Goal: Task Accomplishment & Management: Complete application form

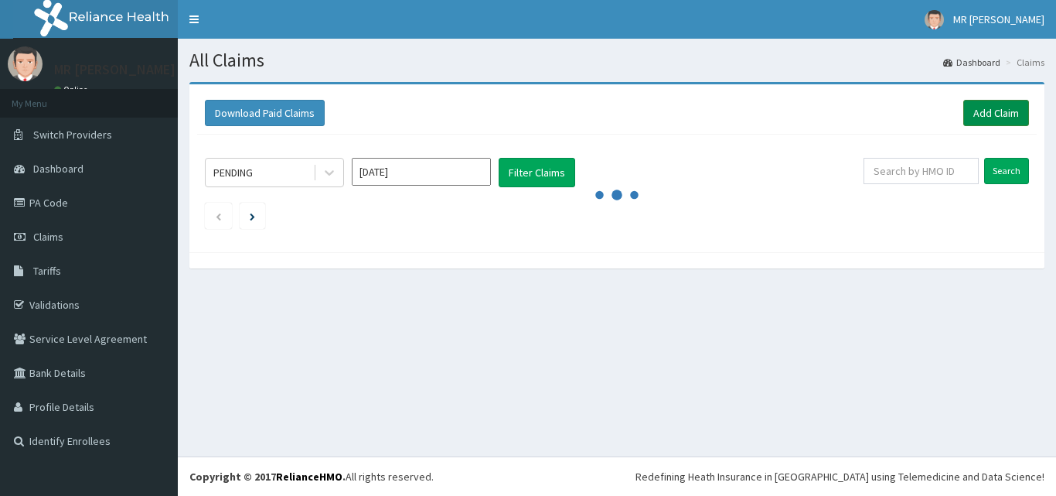
click at [986, 109] on link "Add Claim" at bounding box center [997, 113] width 66 height 26
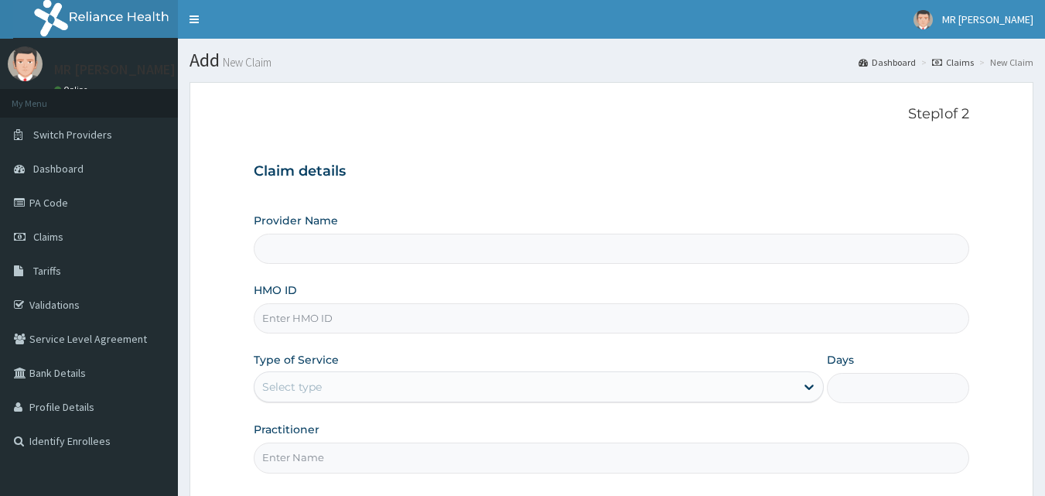
click at [449, 253] on input "Provider Name" at bounding box center [612, 249] width 716 height 30
type input "[PERSON_NAME] HOSPITAL AND MATERNITY"
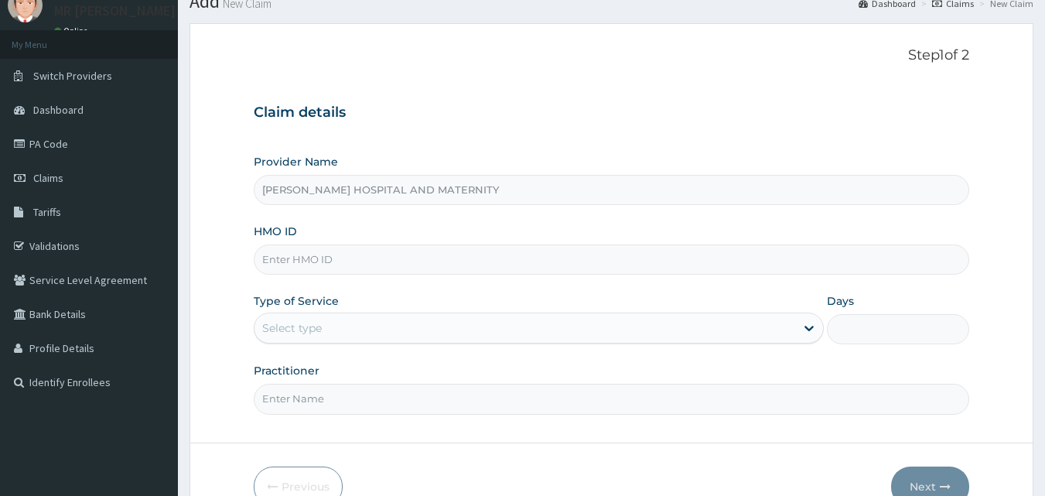
scroll to position [145, 0]
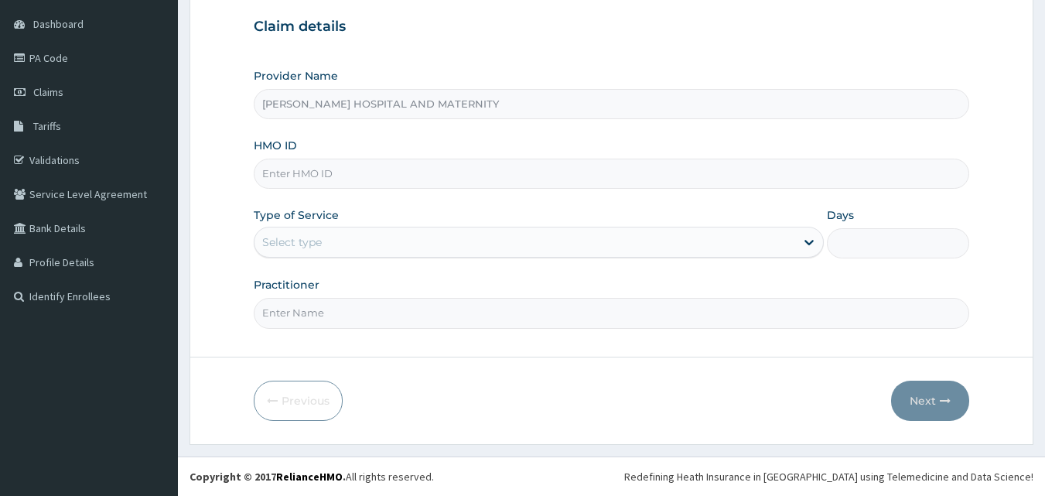
click at [396, 169] on input "HMO ID" at bounding box center [612, 174] width 716 height 30
type input "PAD/10013/B"
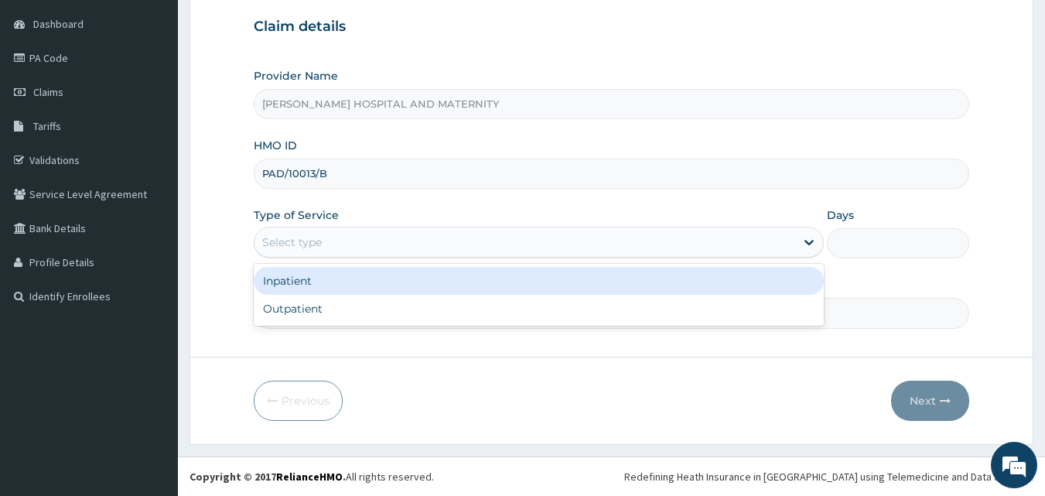
click at [437, 247] on div "Select type" at bounding box center [524, 242] width 541 height 25
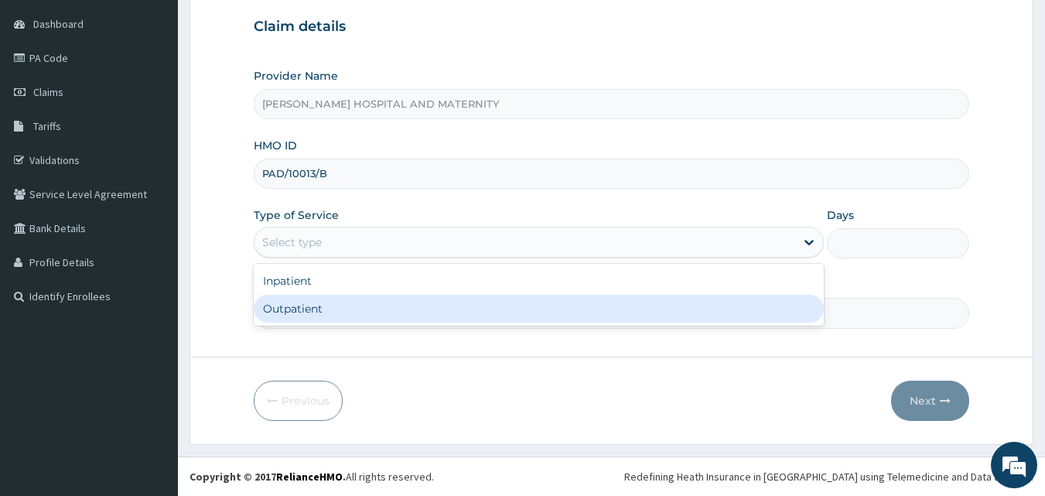
click at [425, 309] on div "Outpatient" at bounding box center [539, 309] width 570 height 28
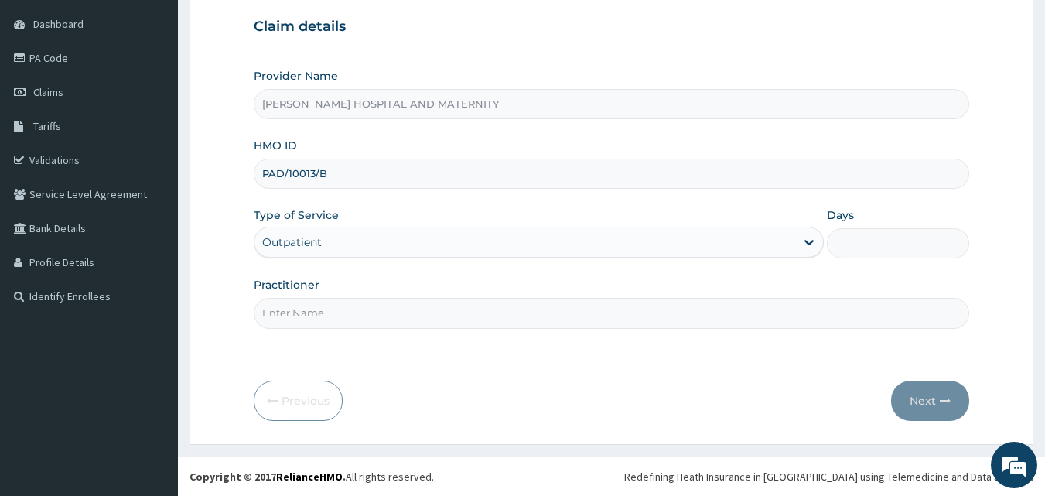
type input "1"
click at [404, 319] on input "Practitioner" at bounding box center [612, 313] width 716 height 30
type input "[PERSON_NAME]"
click at [918, 400] on button "Next" at bounding box center [930, 400] width 78 height 40
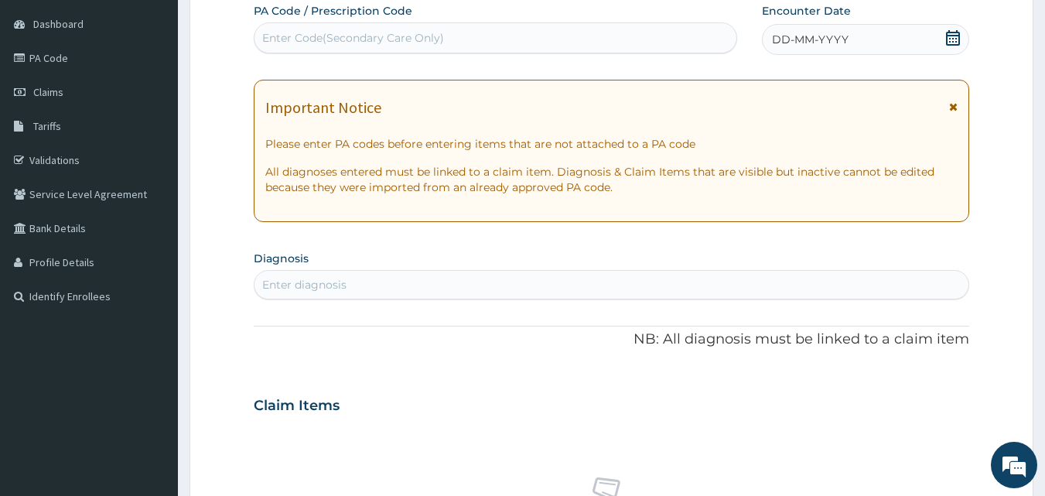
click at [954, 33] on icon at bounding box center [952, 37] width 15 height 15
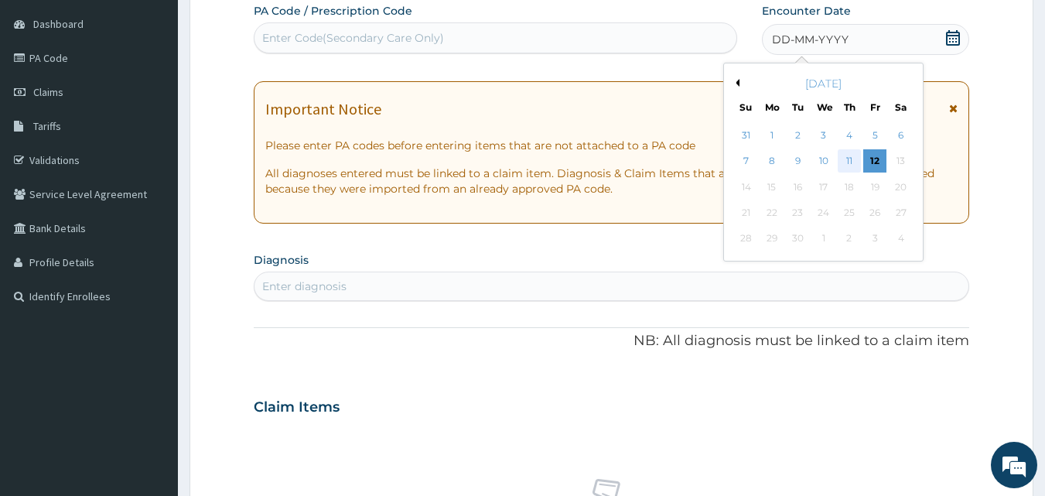
click at [858, 162] on div "11" at bounding box center [848, 161] width 23 height 23
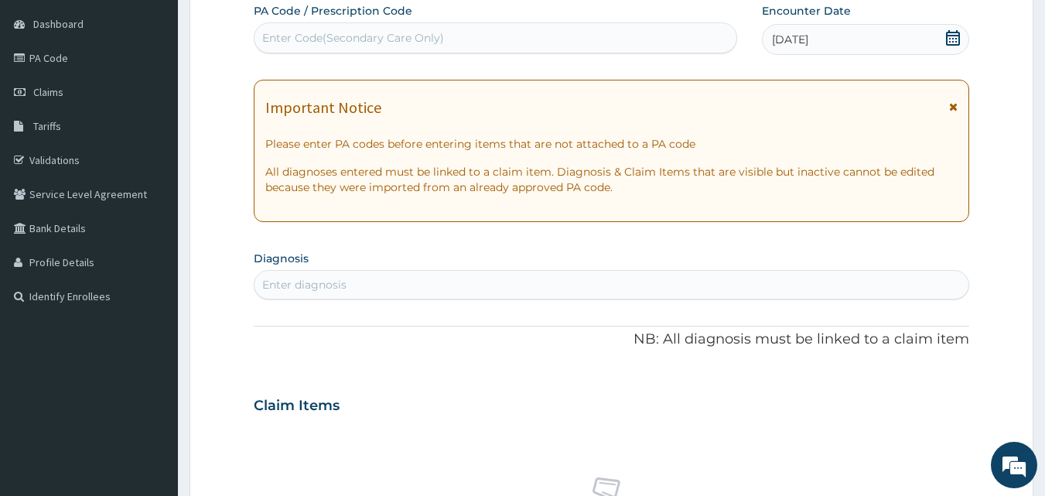
click at [558, 281] on div "Enter diagnosis" at bounding box center [611, 284] width 715 height 25
type input "MALAR"
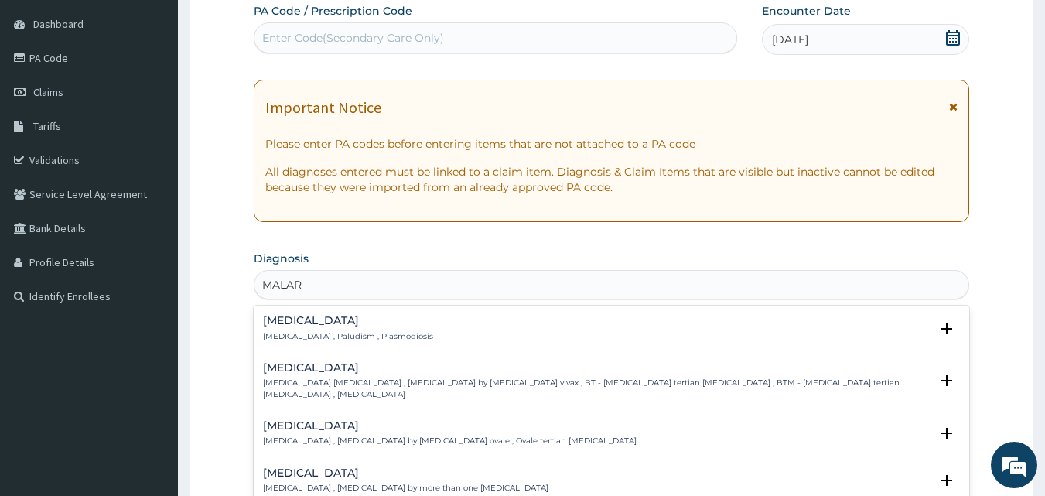
click at [298, 335] on p "[MEDICAL_DATA] , Paludism , Plasmodiosis" at bounding box center [348, 336] width 170 height 11
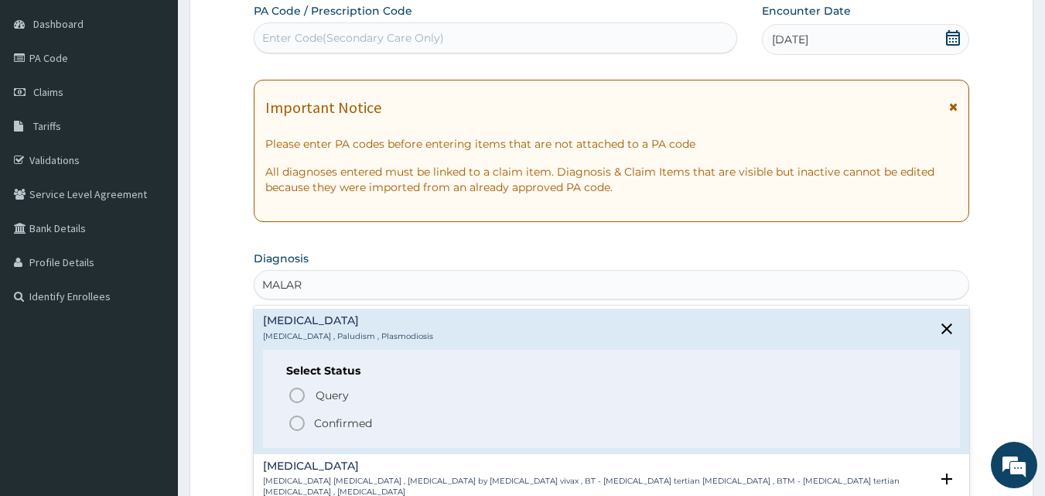
click at [298, 424] on icon "status option filled" at bounding box center [297, 423] width 19 height 19
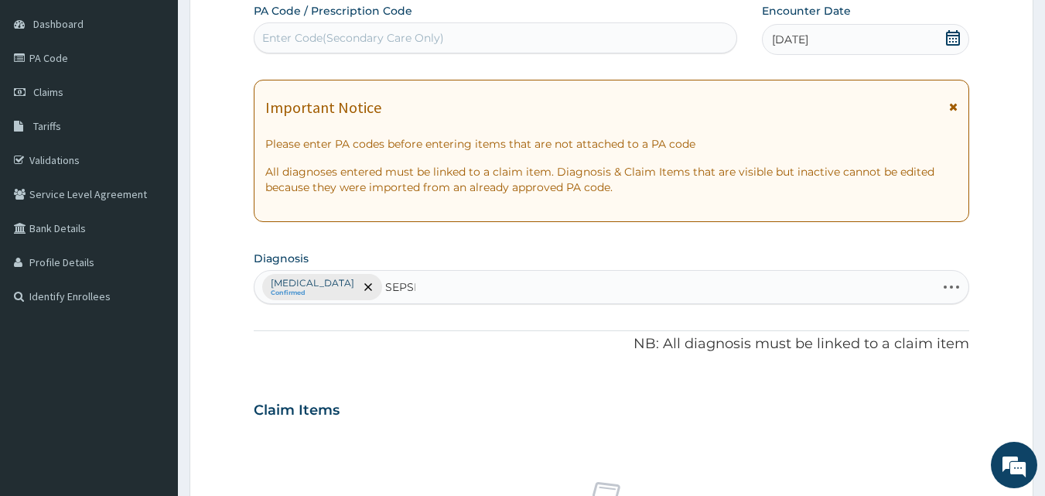
type input "[MEDICAL_DATA]"
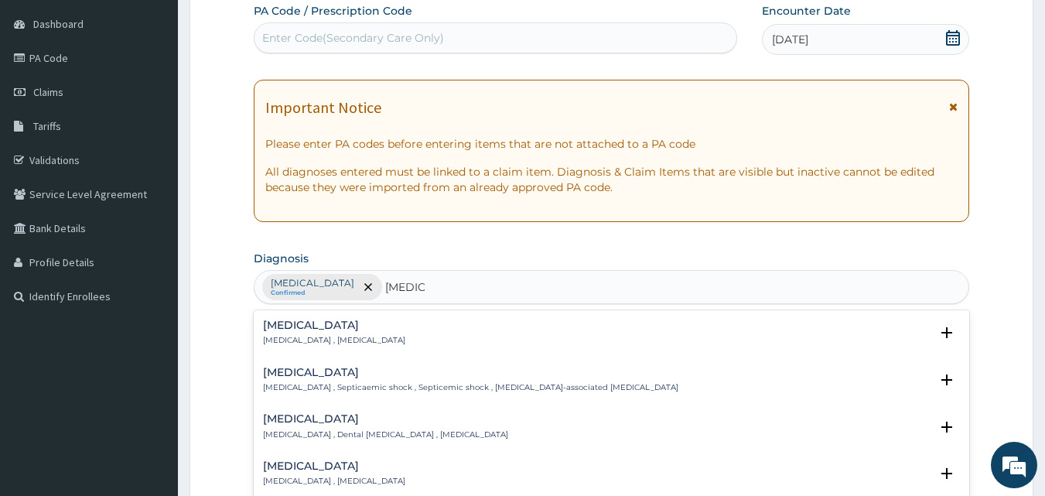
click at [271, 339] on p "[MEDICAL_DATA] , [MEDICAL_DATA]" at bounding box center [334, 340] width 142 height 11
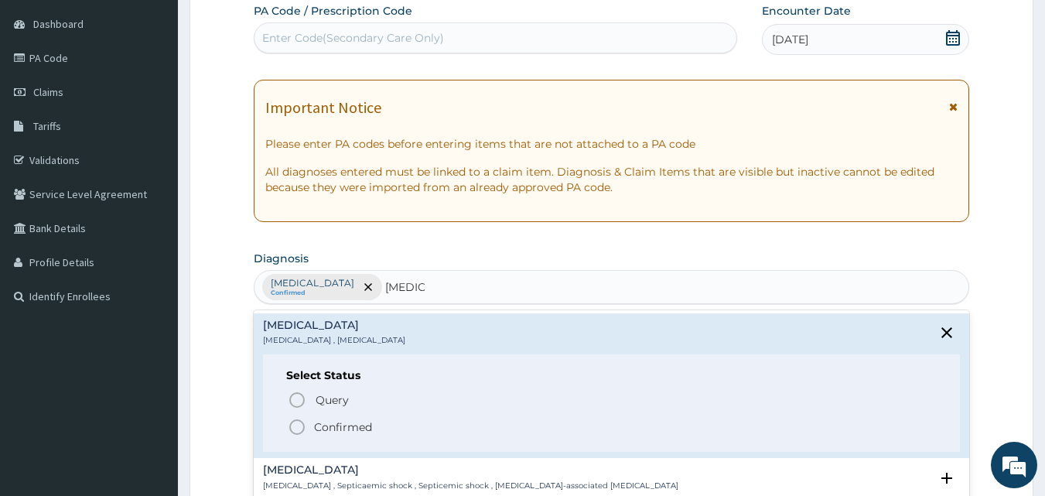
click at [300, 428] on icon "status option filled" at bounding box center [297, 427] width 19 height 19
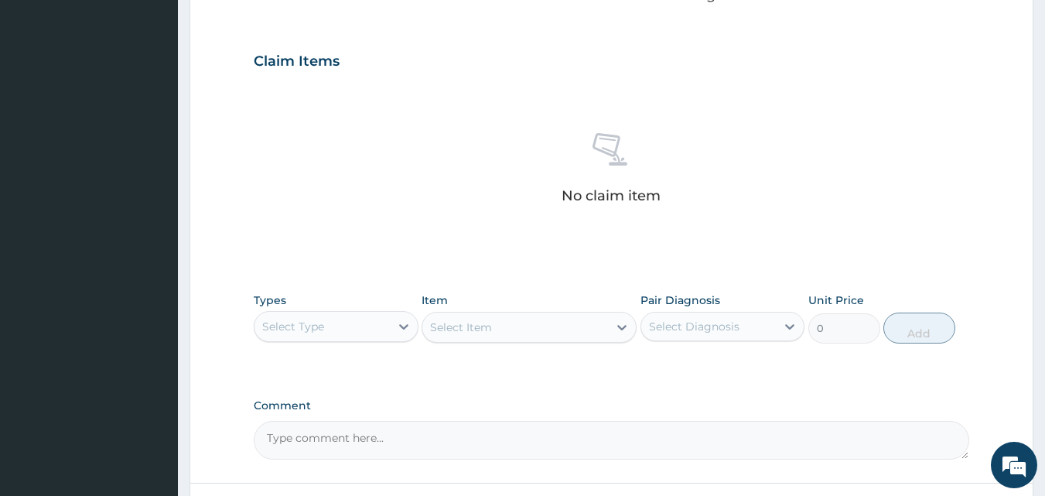
scroll to position [619, 0]
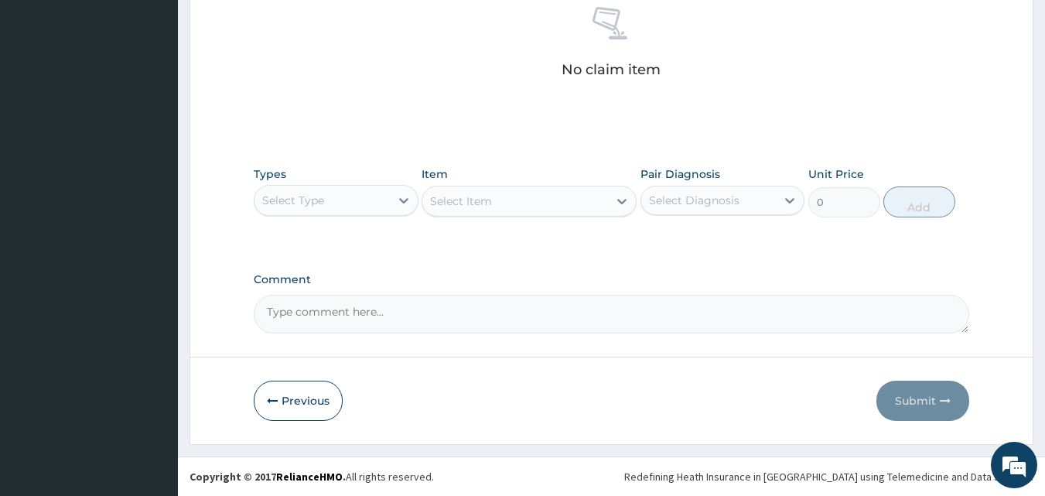
click at [381, 204] on div "Select Type" at bounding box center [321, 200] width 135 height 25
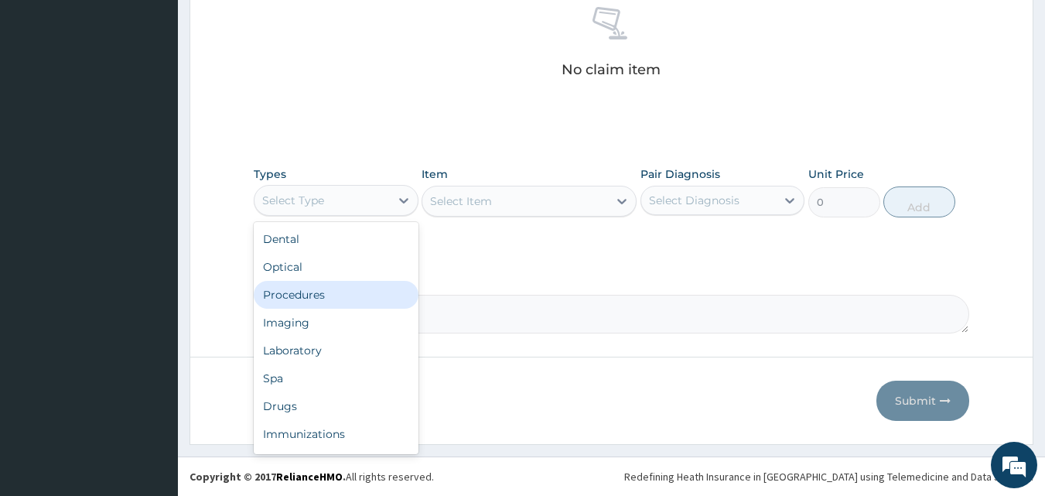
click at [339, 306] on div "Procedures" at bounding box center [336, 295] width 165 height 28
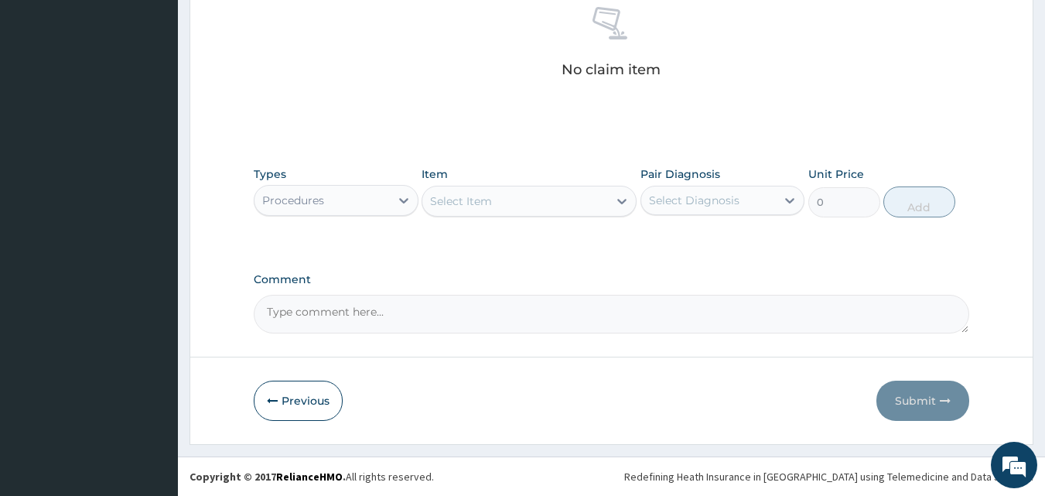
click at [546, 203] on div "Select Item" at bounding box center [515, 201] width 186 height 25
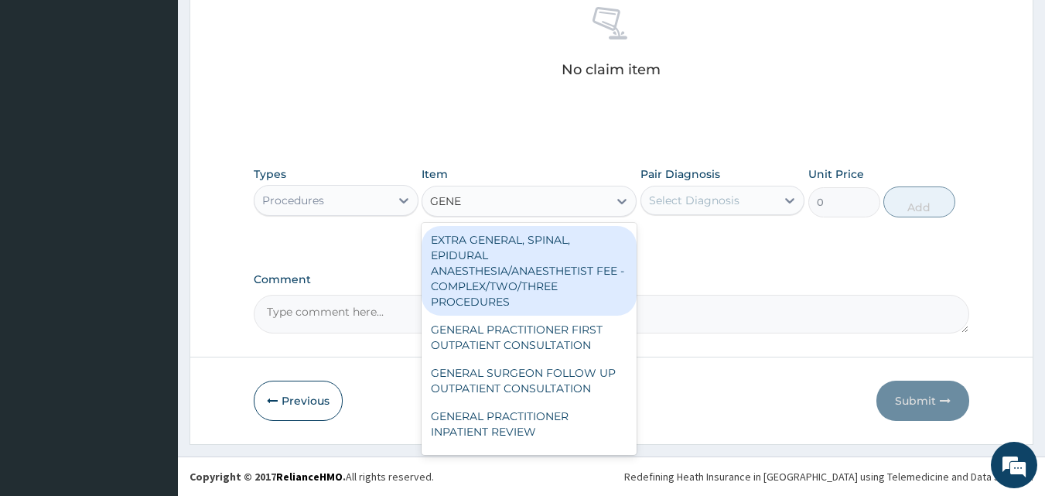
type input "GENER"
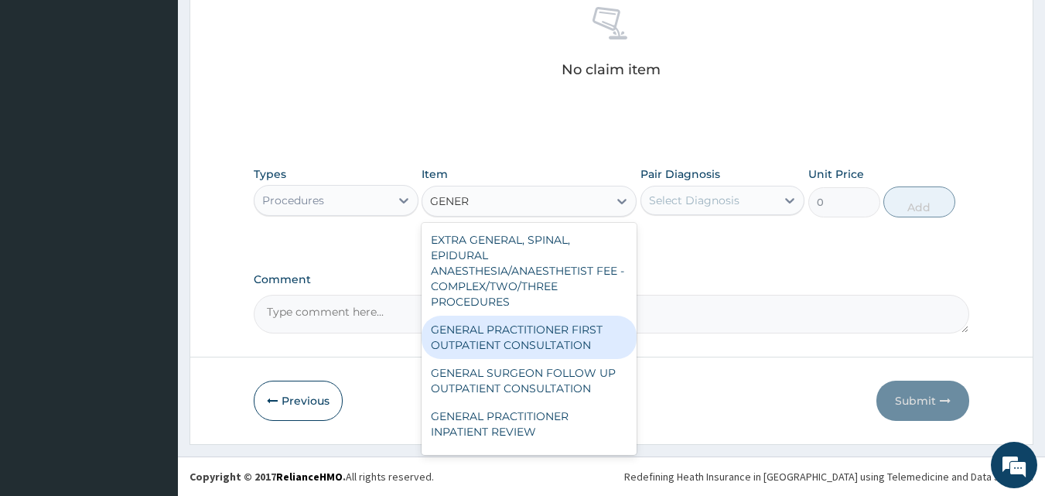
click at [558, 336] on div "GENERAL PRACTITIONER FIRST OUTPATIENT CONSULTATION" at bounding box center [528, 337] width 215 height 43
type input "4500"
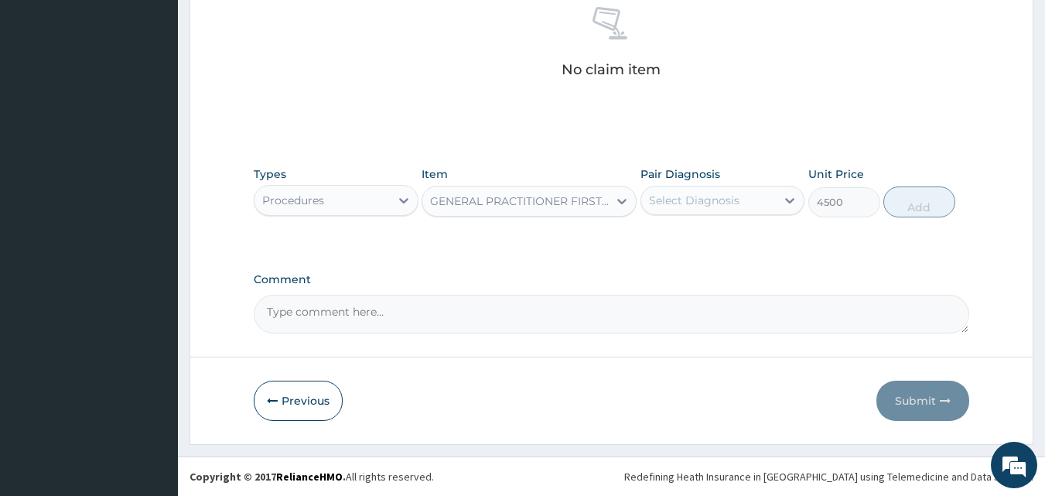
click at [733, 196] on div "Select Diagnosis" at bounding box center [694, 200] width 90 height 15
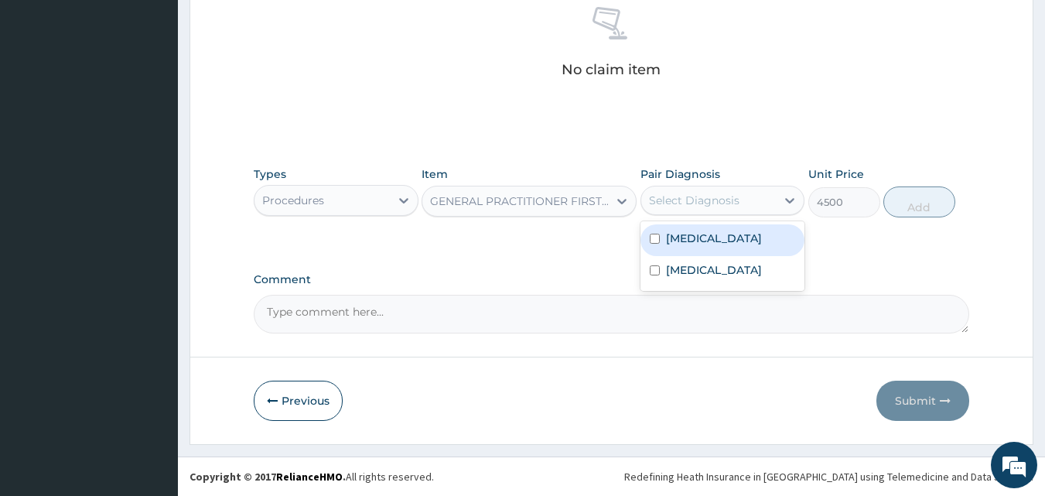
click at [731, 236] on div "[MEDICAL_DATA]" at bounding box center [722, 240] width 165 height 32
checkbox input "true"
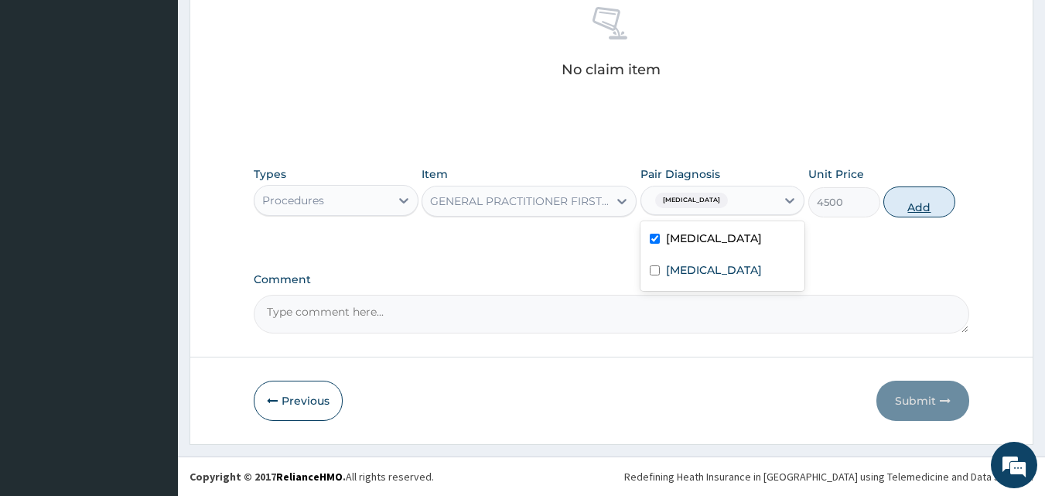
click at [931, 202] on button "Add" at bounding box center [919, 201] width 72 height 31
type input "0"
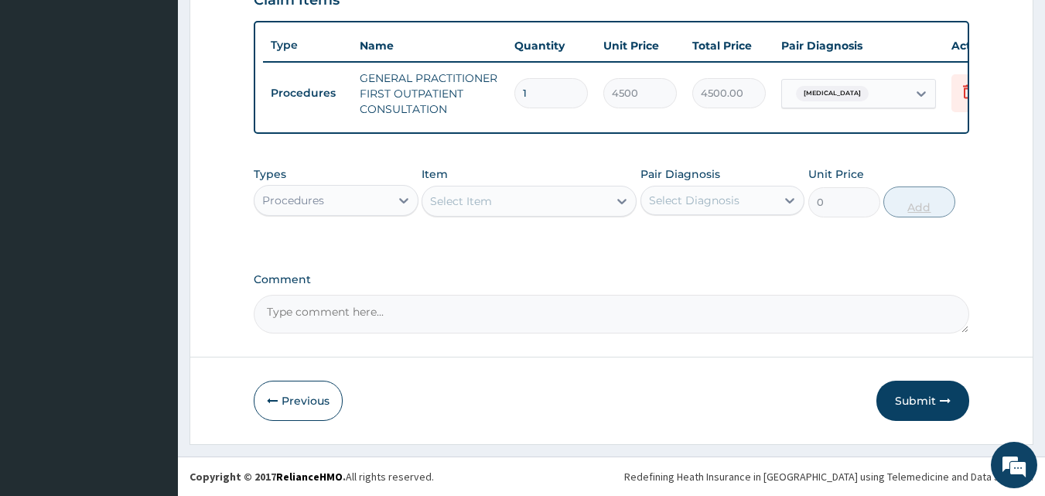
scroll to position [566, 0]
click at [360, 206] on div "Procedures" at bounding box center [321, 200] width 135 height 25
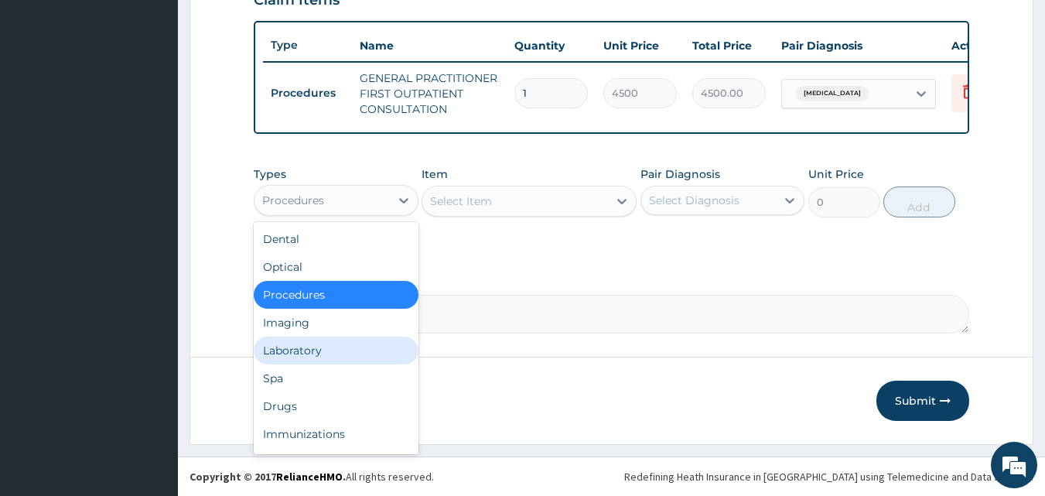
click at [316, 349] on div "Laboratory" at bounding box center [336, 350] width 165 height 28
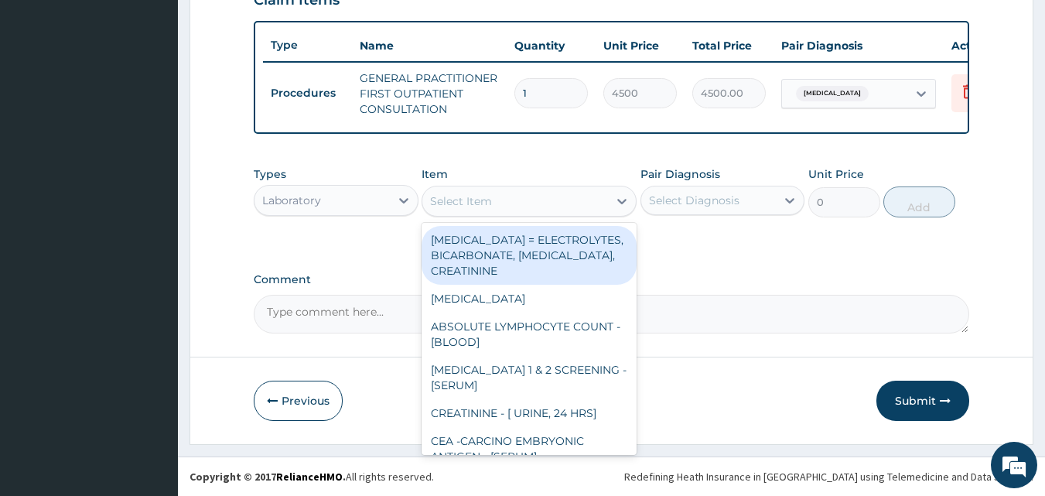
click at [582, 200] on div "Select Item" at bounding box center [515, 201] width 186 height 25
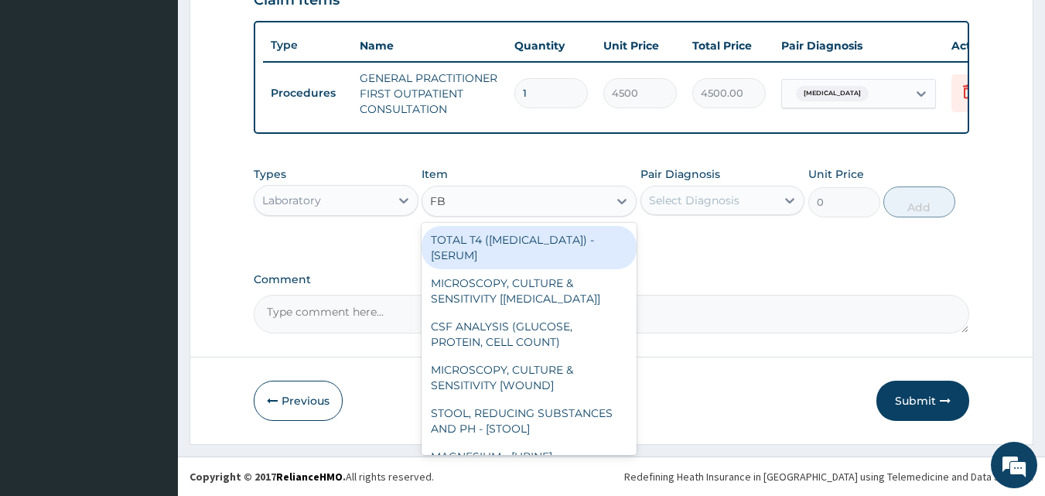
type input "FBC"
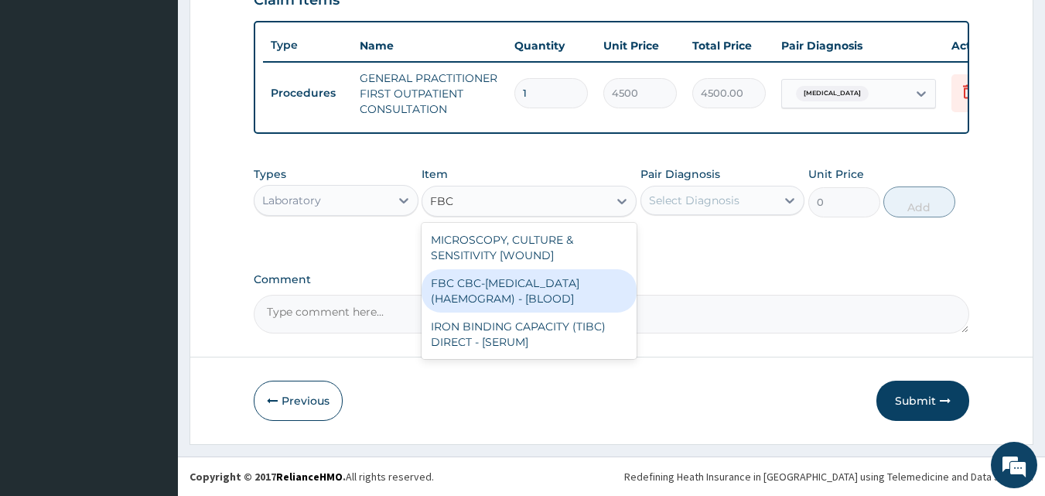
click at [576, 304] on div "FBC CBC-[MEDICAL_DATA] (HAEMOGRAM) - [BLOOD]" at bounding box center [528, 290] width 215 height 43
type input "6000"
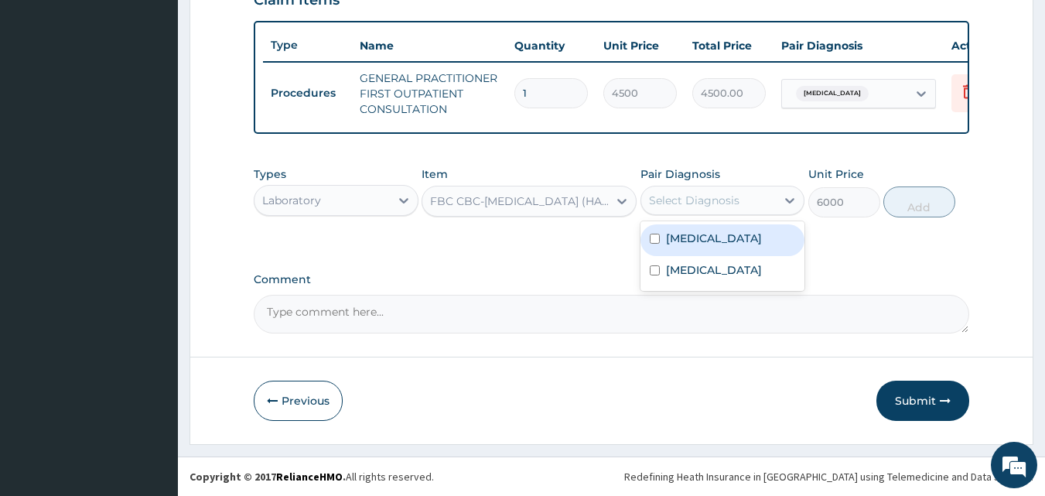
click at [701, 206] on div "Select Diagnosis" at bounding box center [694, 200] width 90 height 15
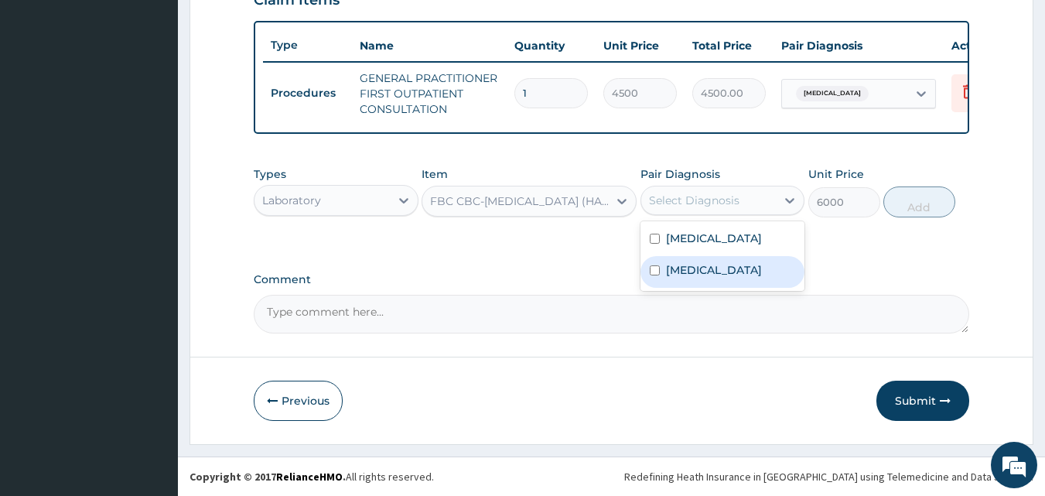
click at [704, 272] on div "[MEDICAL_DATA]" at bounding box center [722, 272] width 165 height 32
checkbox input "true"
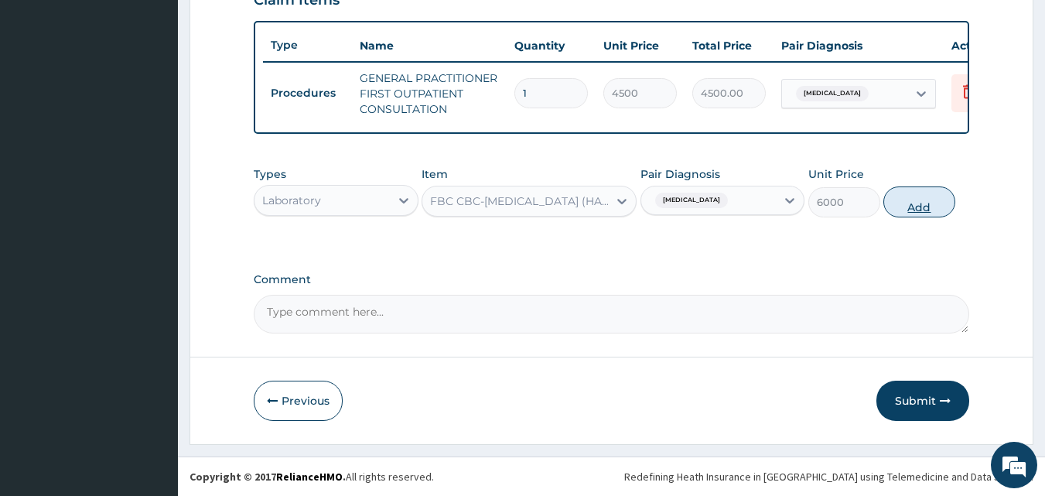
click at [933, 196] on button "Add" at bounding box center [919, 201] width 72 height 31
type input "0"
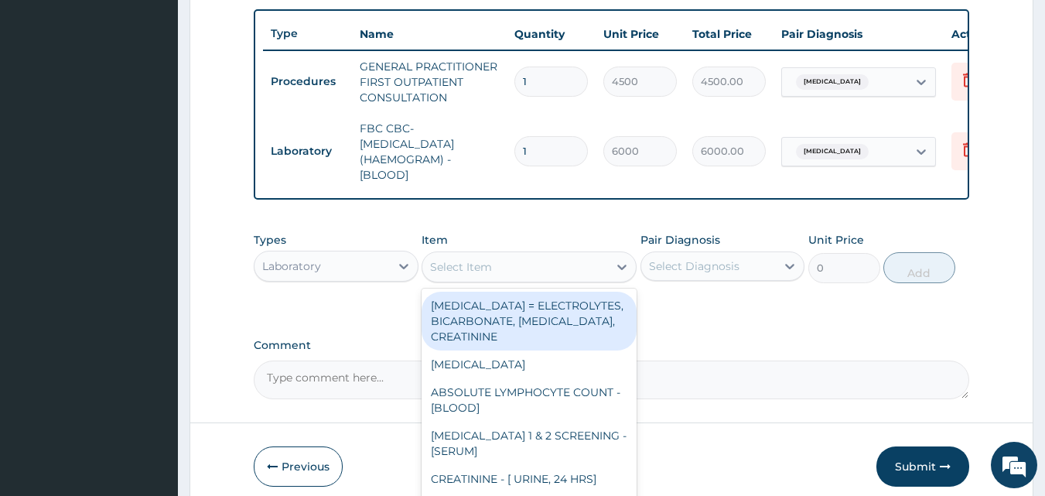
click at [518, 279] on div "Select Item" at bounding box center [515, 266] width 186 height 25
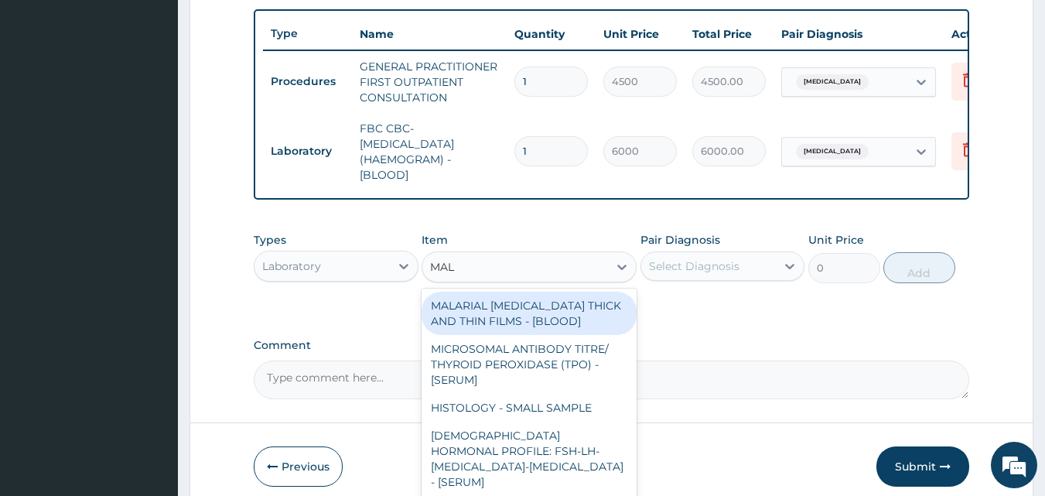
type input "MALA"
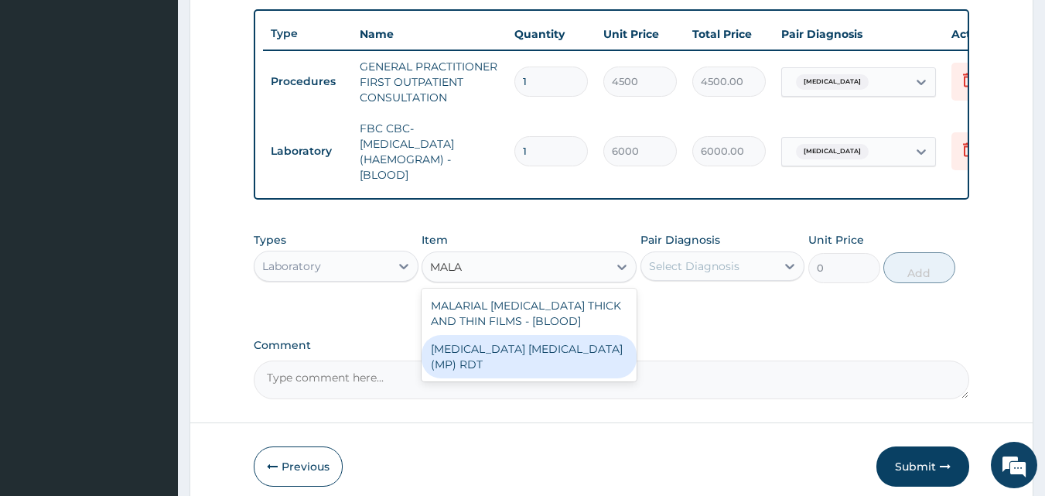
click at [540, 351] on div "[MEDICAL_DATA] [MEDICAL_DATA] (MP) RDT" at bounding box center [528, 356] width 215 height 43
type input "2400"
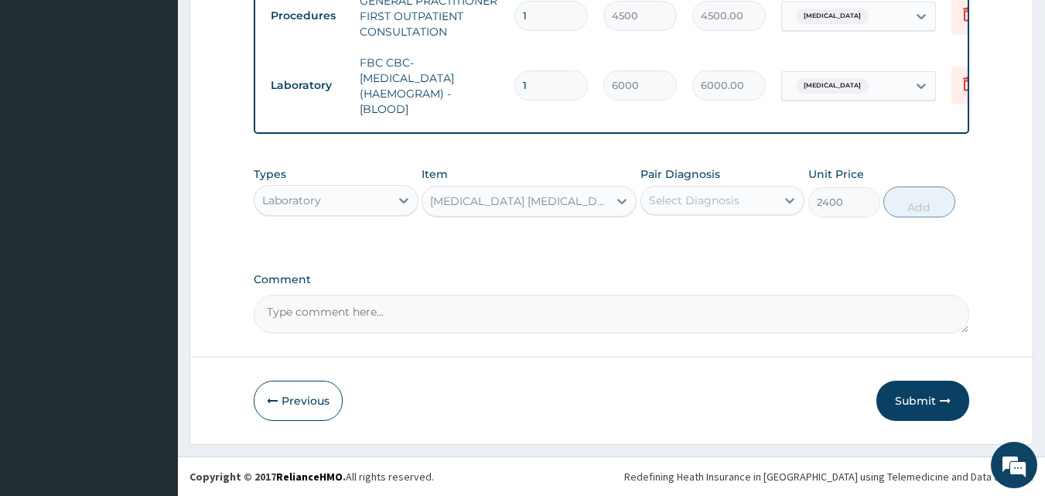
scroll to position [643, 0]
click at [712, 199] on div "Select Diagnosis" at bounding box center [694, 200] width 90 height 15
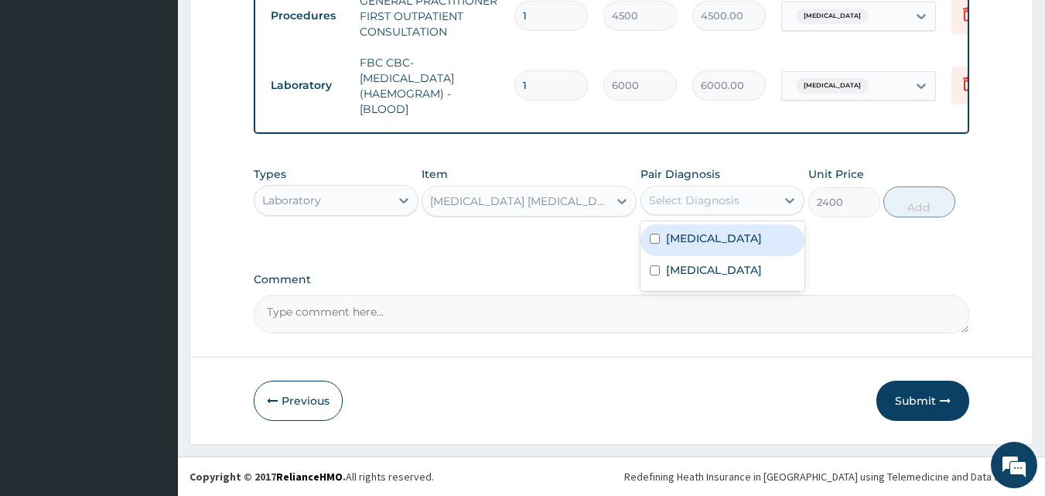
click at [716, 237] on div "[MEDICAL_DATA]" at bounding box center [722, 240] width 165 height 32
checkbox input "true"
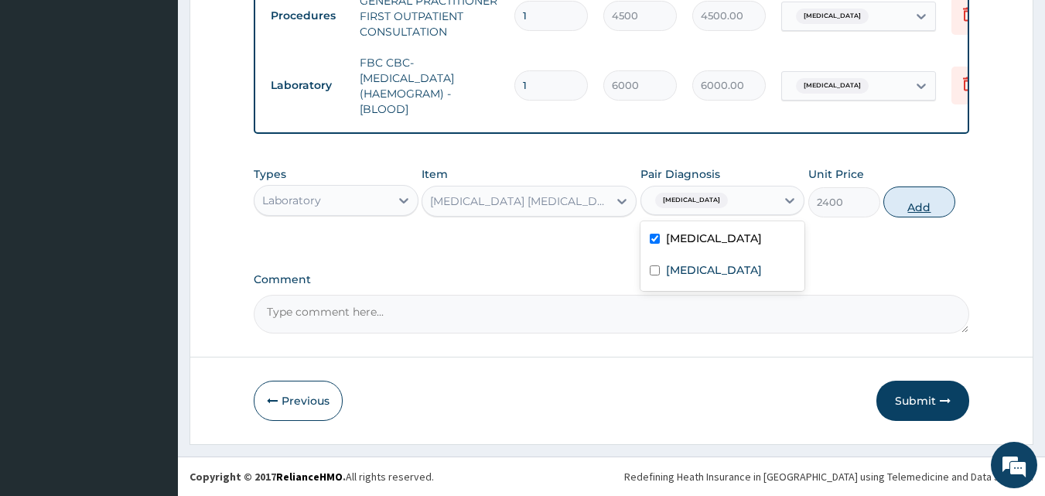
click at [929, 201] on button "Add" at bounding box center [919, 201] width 72 height 31
type input "0"
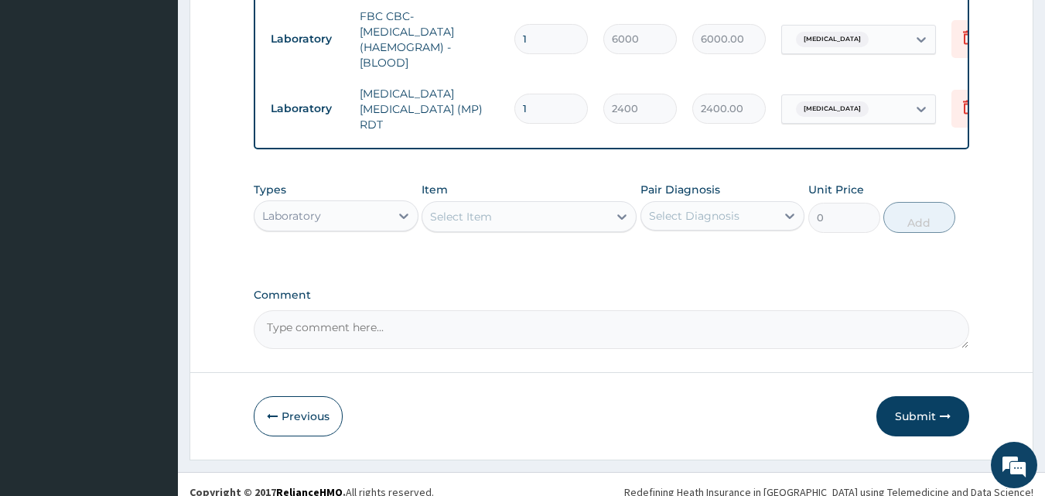
scroll to position [697, 0]
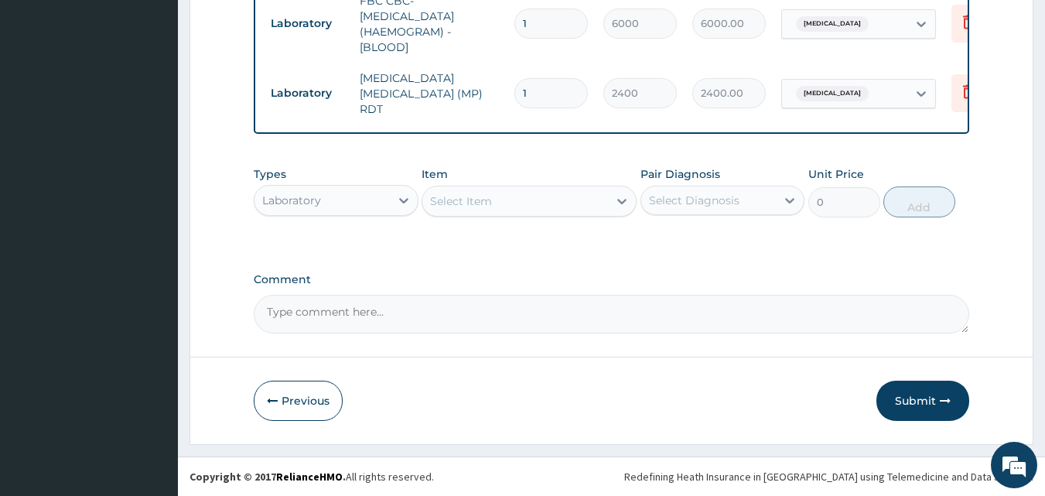
click at [356, 199] on div "Laboratory" at bounding box center [321, 200] width 135 height 25
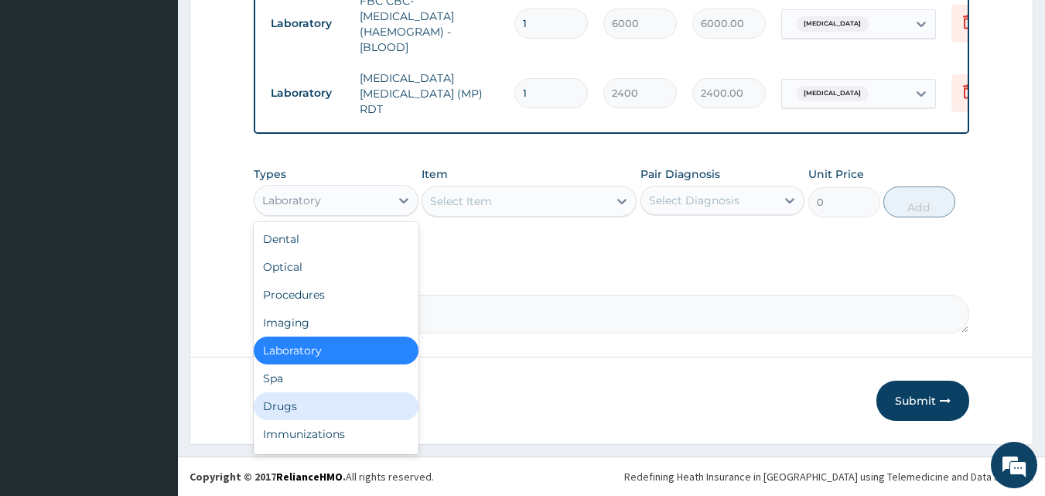
click at [327, 408] on div "Drugs" at bounding box center [336, 406] width 165 height 28
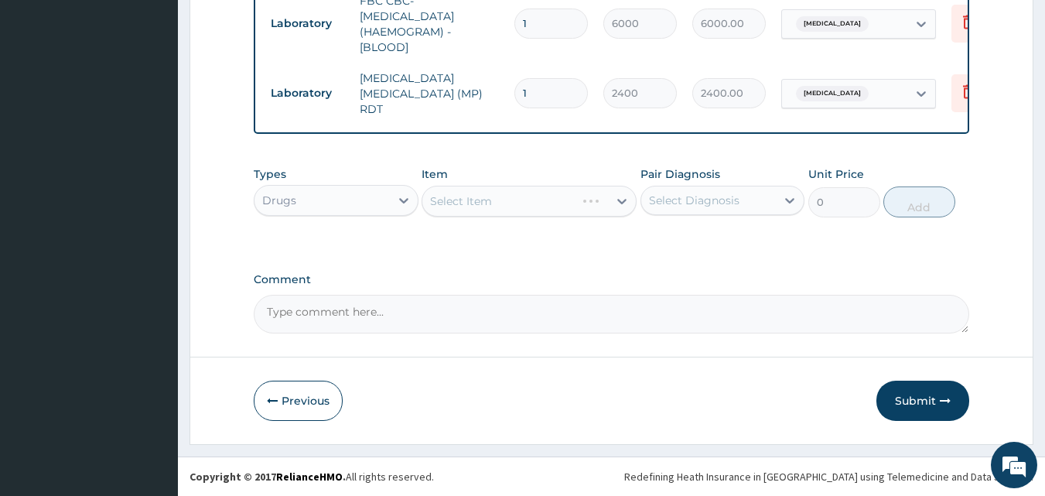
click at [530, 198] on div "Select Item" at bounding box center [528, 201] width 215 height 31
click at [578, 210] on div "Select Item" at bounding box center [515, 201] width 186 height 25
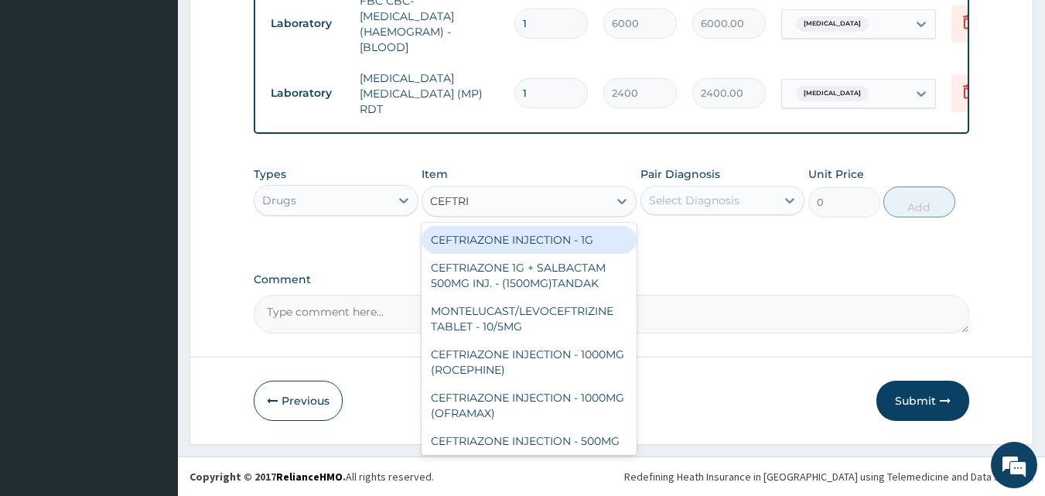
type input "CEFTRIA"
click at [542, 238] on div "CEFTRIAZONE INJECTION - 1G" at bounding box center [528, 240] width 215 height 28
type input "1888"
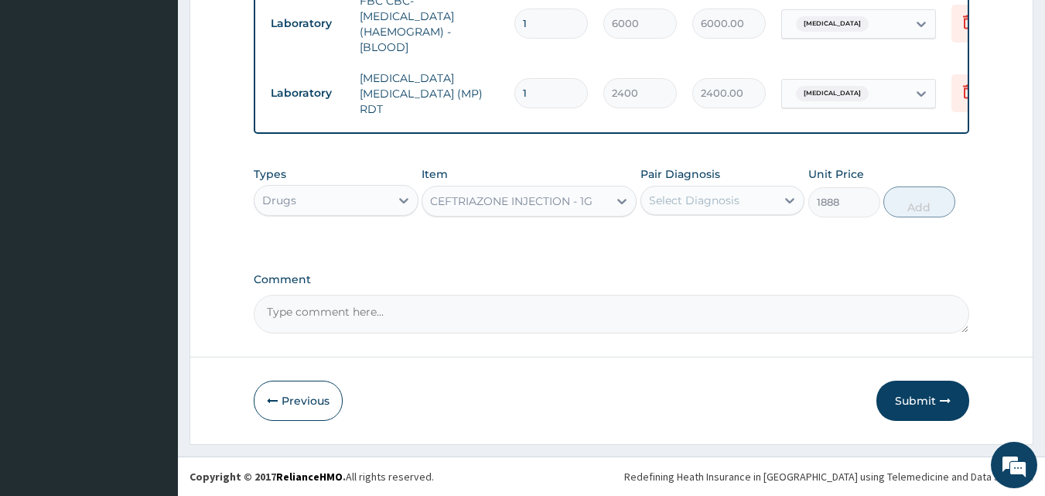
click at [749, 201] on div "Select Diagnosis" at bounding box center [708, 200] width 135 height 25
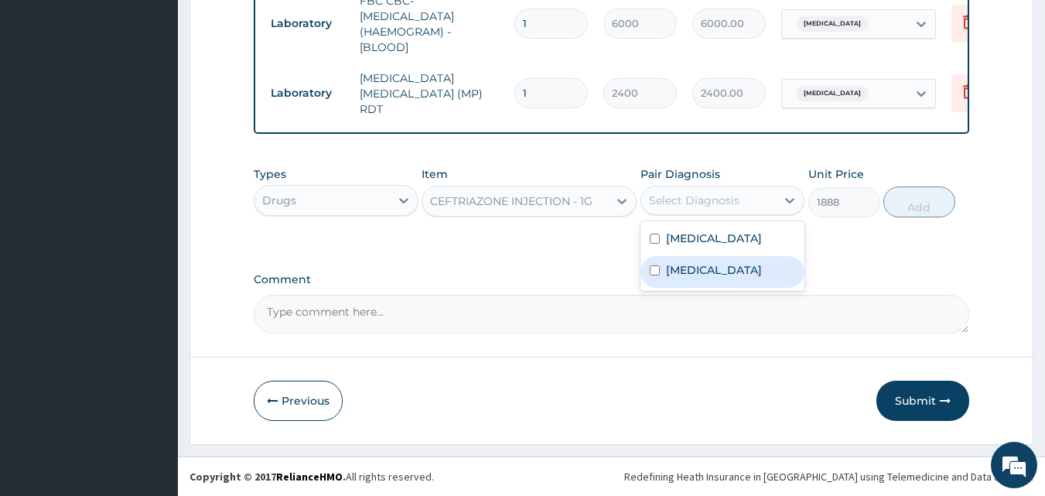
click at [720, 264] on div "[MEDICAL_DATA]" at bounding box center [722, 272] width 165 height 32
checkbox input "true"
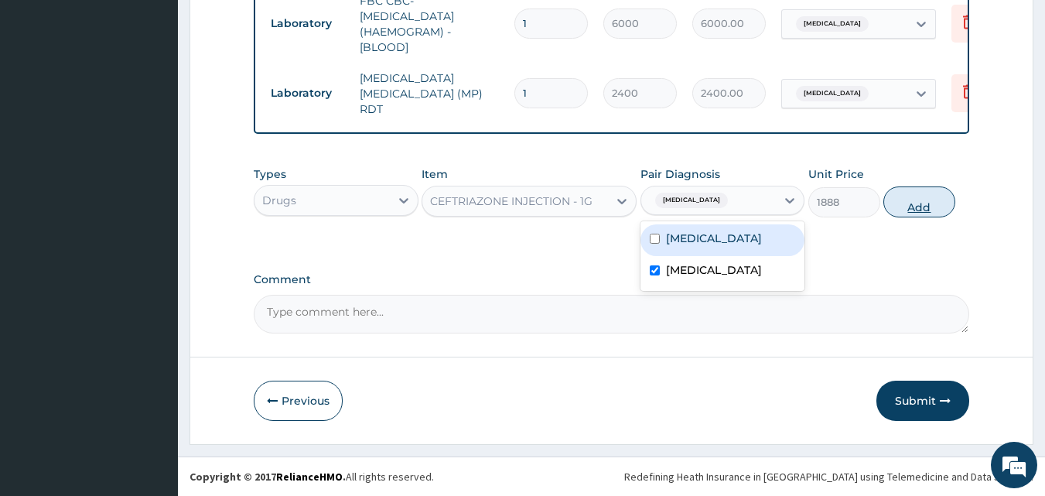
click at [910, 206] on button "Add" at bounding box center [919, 201] width 72 height 31
type input "0"
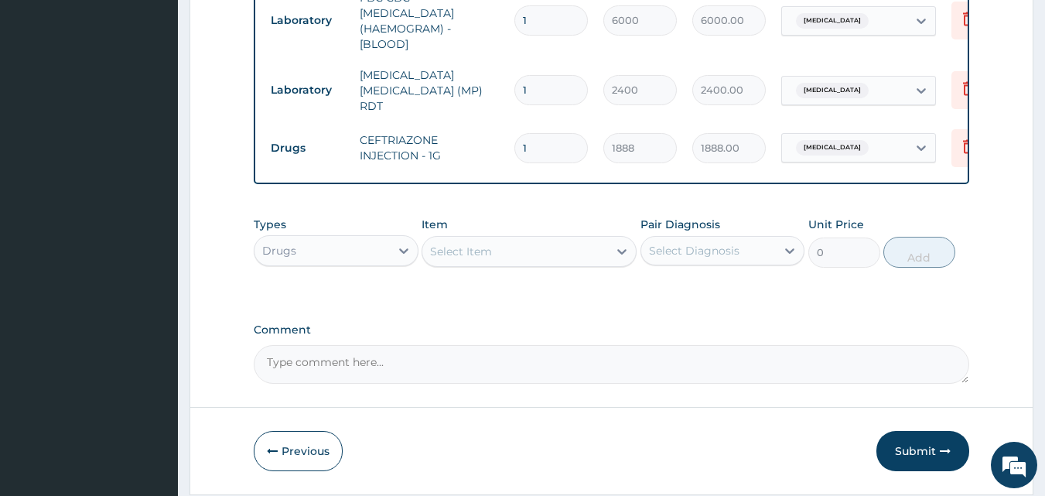
click at [544, 251] on div "Select Item" at bounding box center [515, 251] width 186 height 25
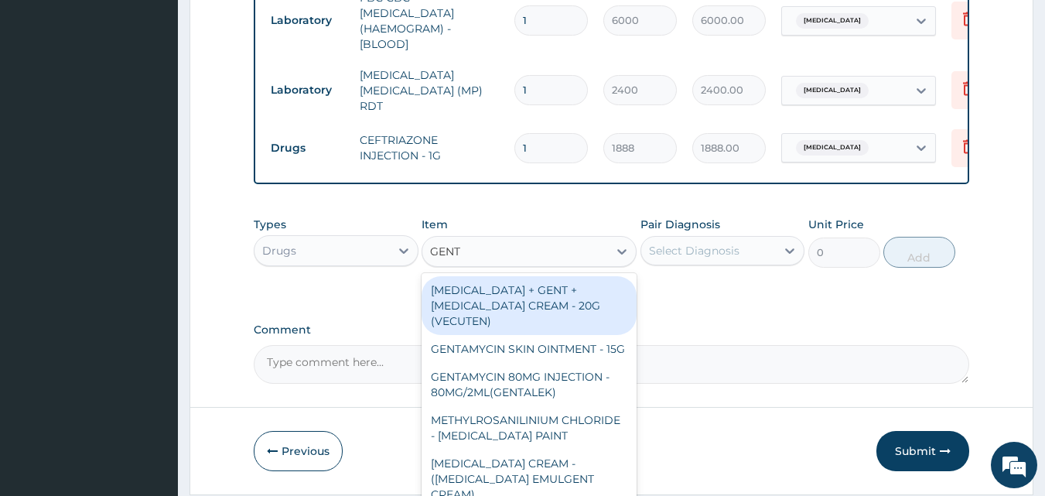
type input "GENTA"
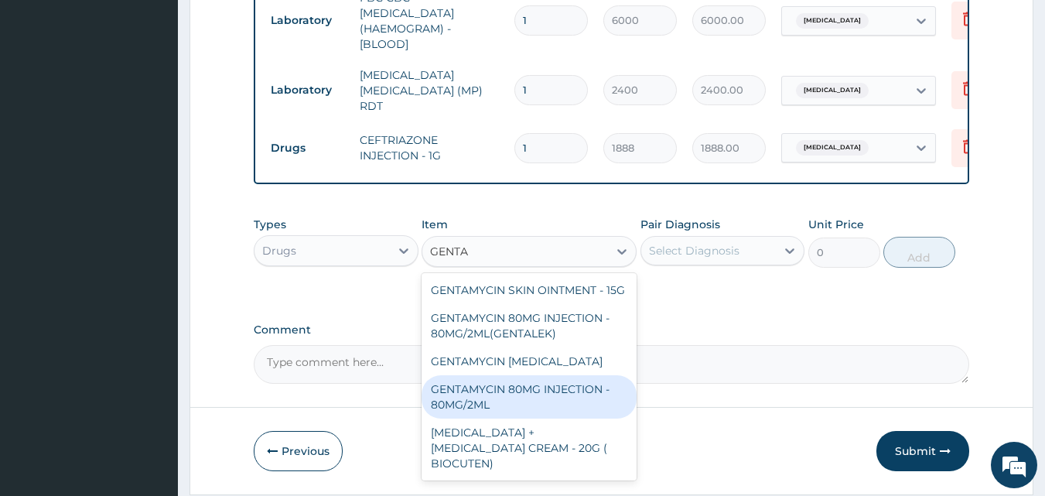
click at [556, 395] on div "GENTAMYCIN 80MG INJECTION - 80MG/2ML" at bounding box center [528, 396] width 215 height 43
type input "320"
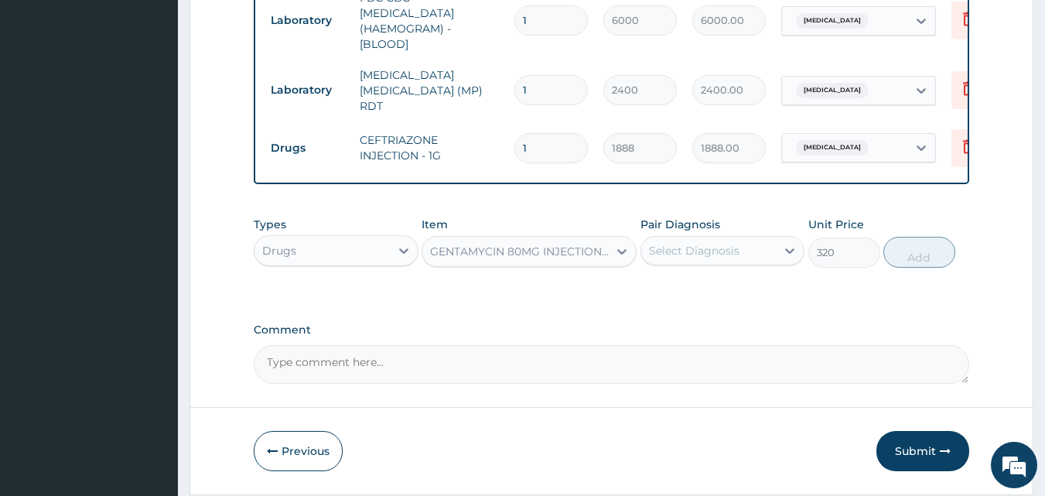
click at [589, 267] on div "GENTAMYCIN 80MG INJECTION - 80MG/2ML" at bounding box center [528, 251] width 215 height 31
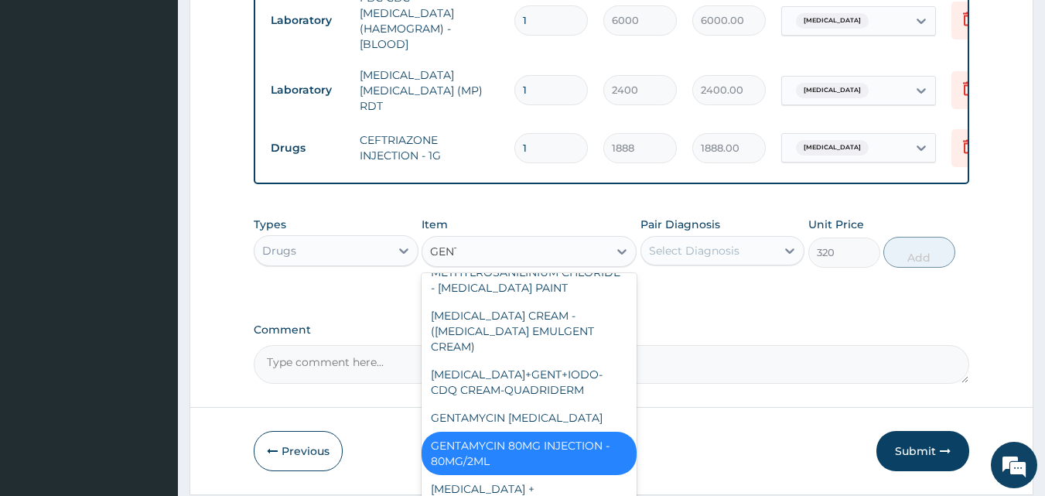
scroll to position [148, 0]
type input "GENTA"
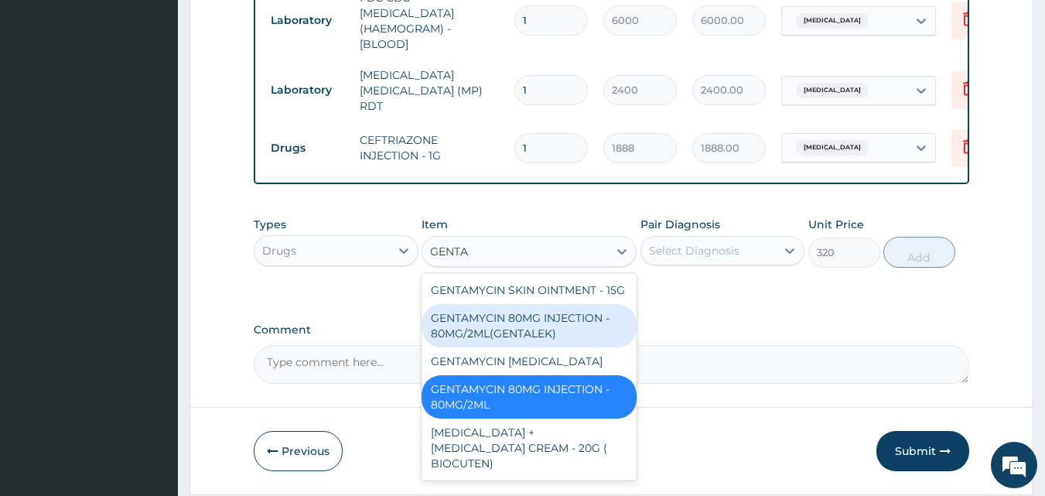
click at [565, 327] on div "GENTAMYCIN 80MG INJECTION - 80MG/2ML(GENTALEK)" at bounding box center [528, 325] width 215 height 43
type input "1600"
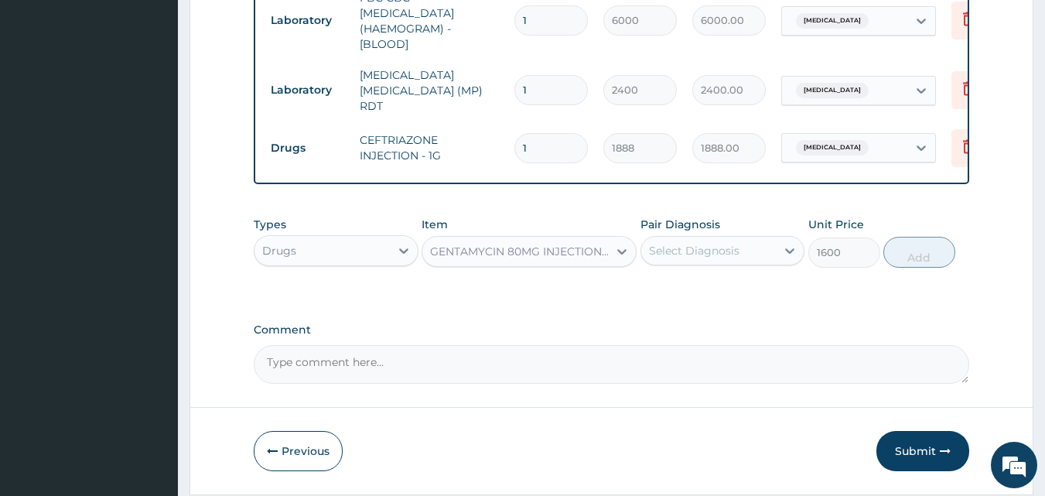
click at [582, 258] on div "GENTAMYCIN 80MG INJECTION - 80MG/2ML(GENTALEK)" at bounding box center [519, 251] width 179 height 15
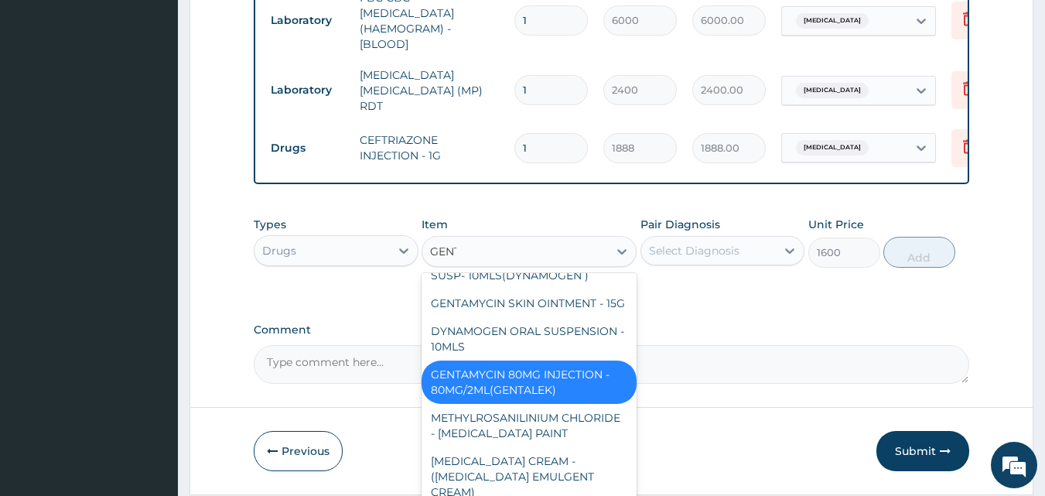
scroll to position [2, 0]
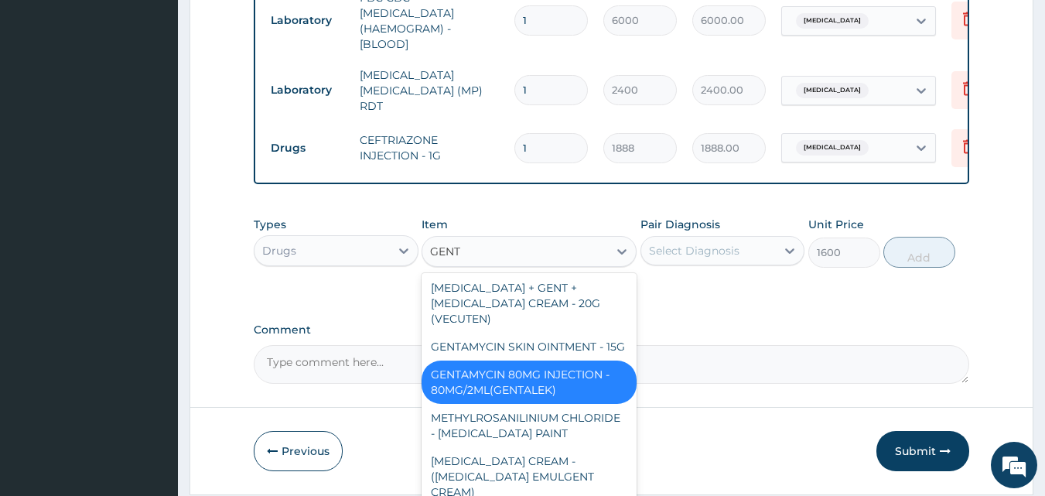
type input "GENTA"
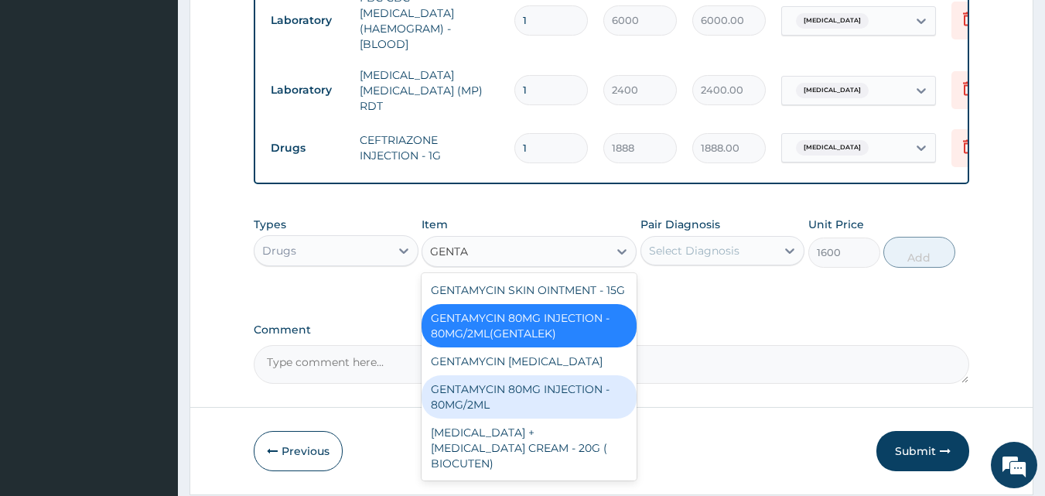
click at [595, 405] on div "GENTAMYCIN 80MG INJECTION - 80MG/2ML" at bounding box center [528, 396] width 215 height 43
type input "320"
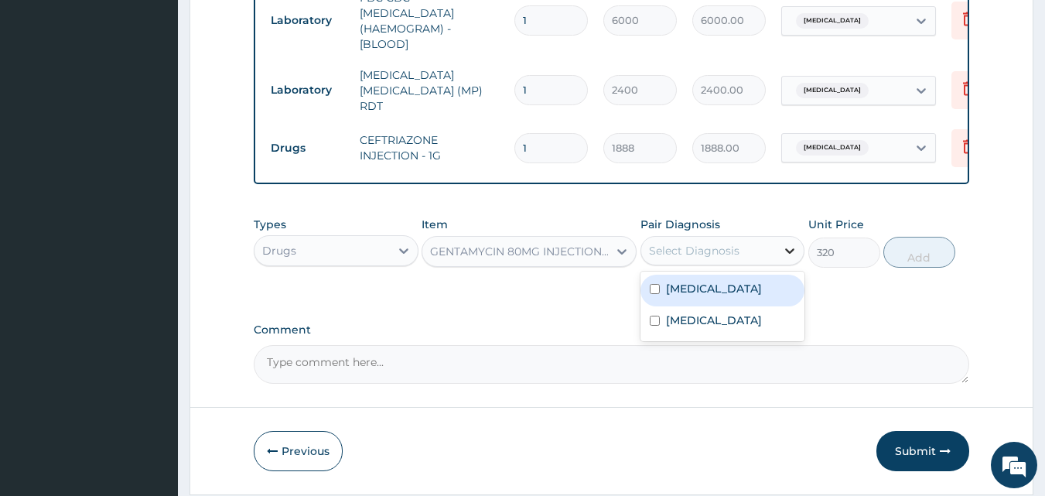
click at [781, 249] on div at bounding box center [790, 251] width 28 height 28
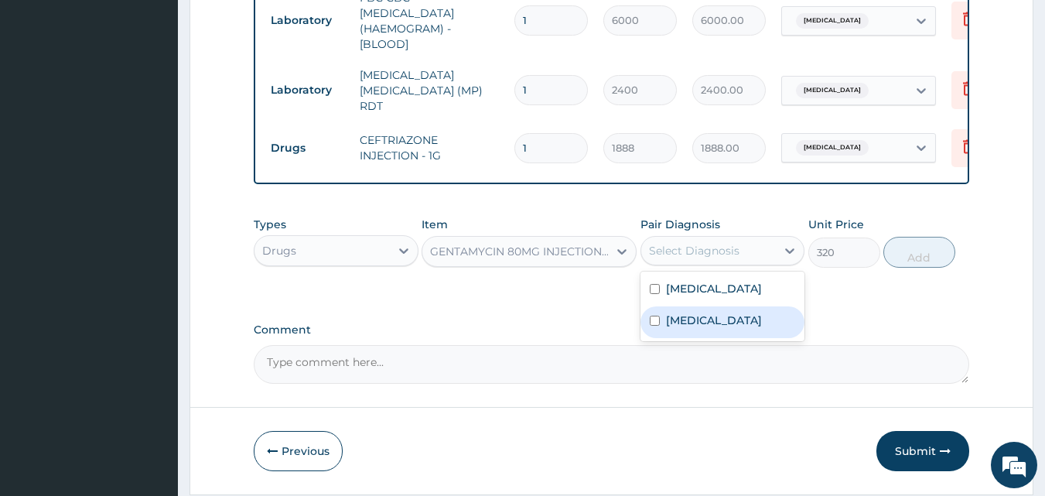
click at [703, 320] on div "[MEDICAL_DATA]" at bounding box center [722, 322] width 165 height 32
checkbox input "true"
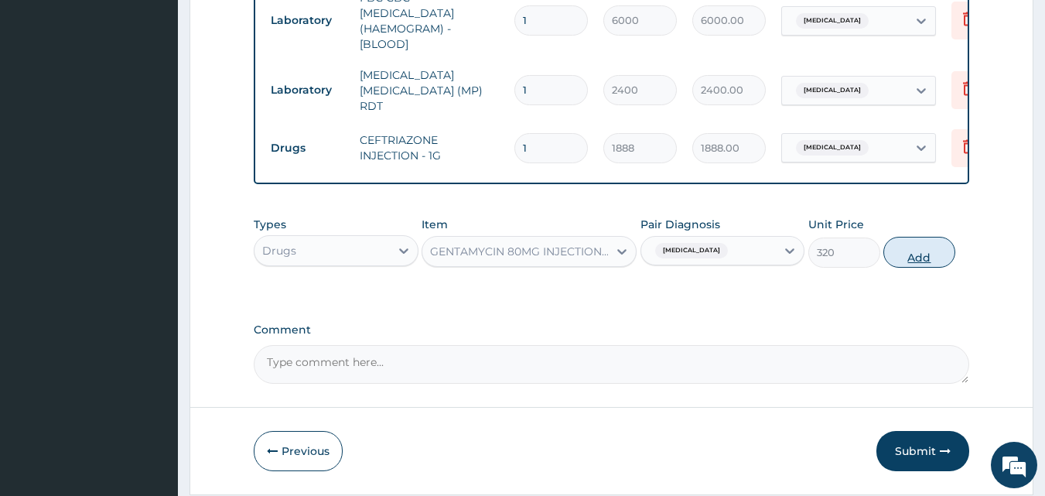
click at [919, 256] on button "Add" at bounding box center [919, 252] width 72 height 31
type input "0"
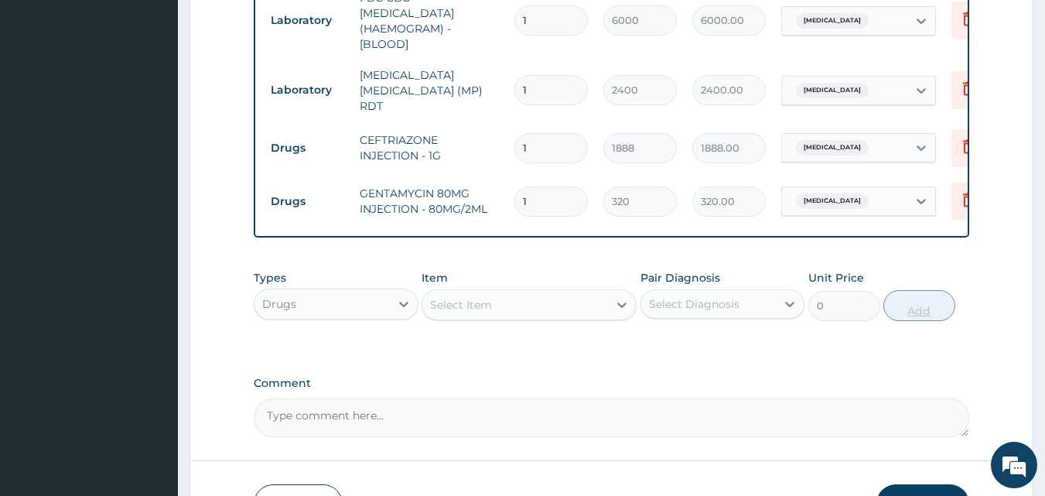
type input "0.00"
type input "2"
type input "640.00"
type input "2"
click at [486, 305] on div "Select Item" at bounding box center [461, 304] width 62 height 15
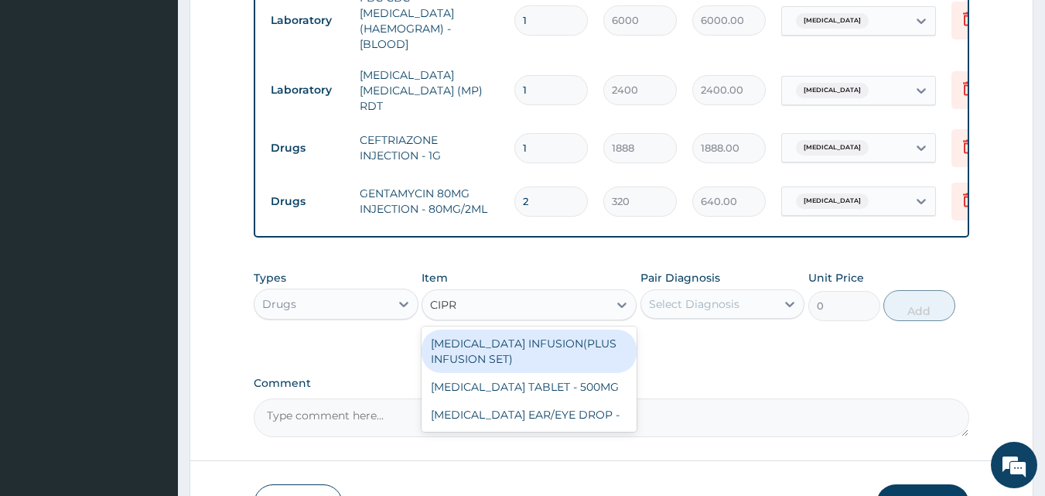
type input "[MEDICAL_DATA]"
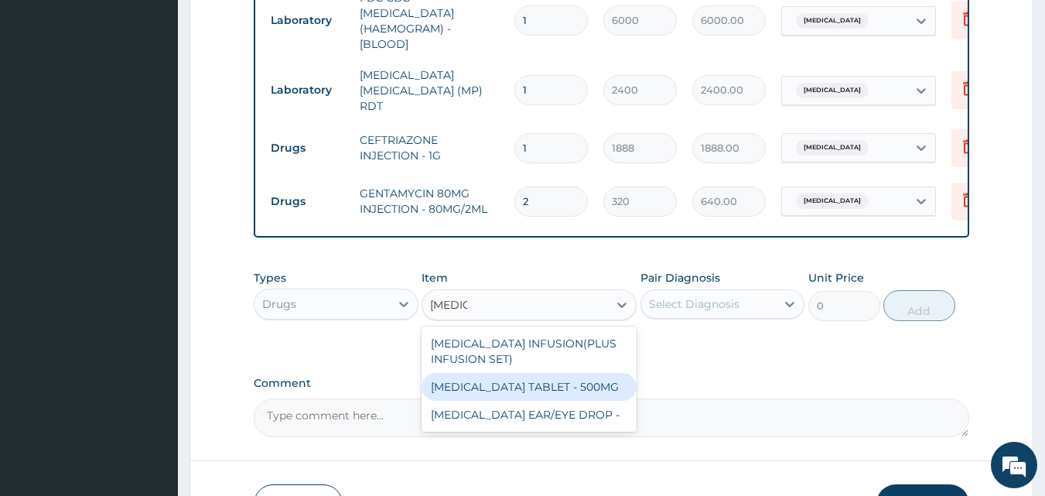
click at [518, 397] on div "[MEDICAL_DATA] TABLET - 500MG" at bounding box center [528, 387] width 215 height 28
type input "224"
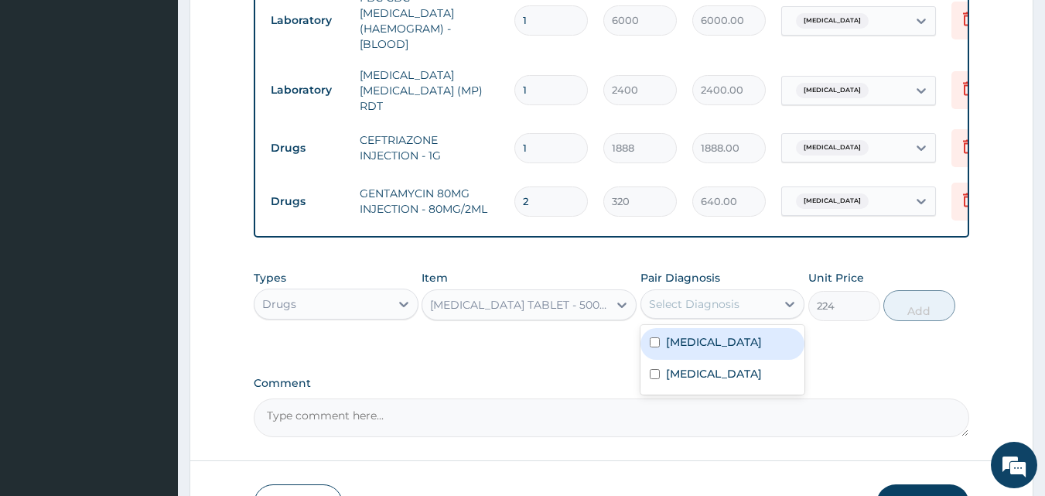
click at [703, 310] on div "Select Diagnosis" at bounding box center [694, 303] width 90 height 15
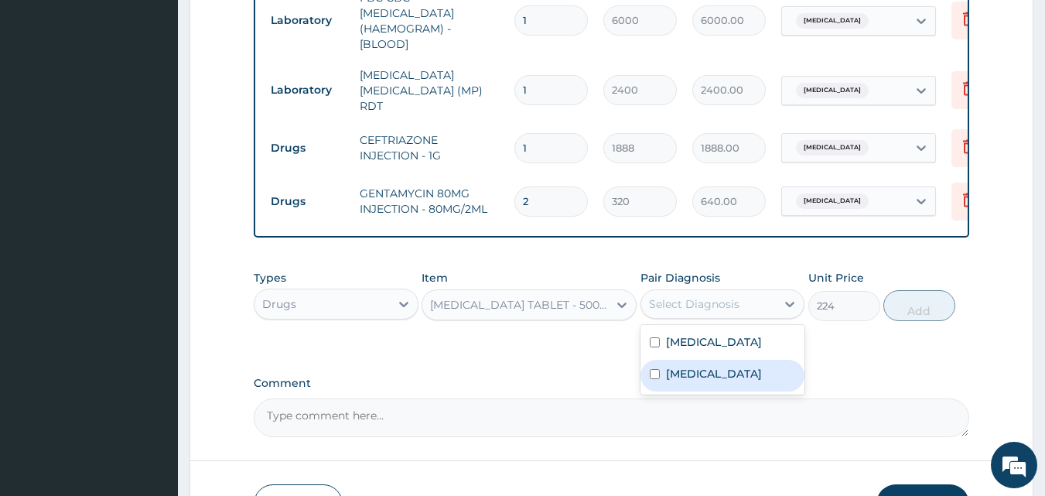
click at [691, 377] on label "[MEDICAL_DATA]" at bounding box center [714, 373] width 96 height 15
checkbox input "true"
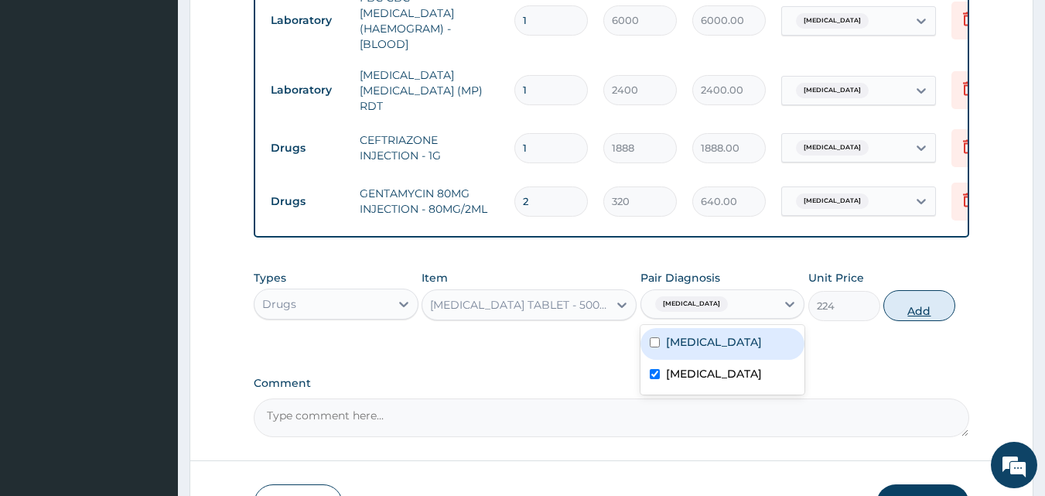
click at [916, 311] on button "Add" at bounding box center [919, 305] width 72 height 31
type input "0"
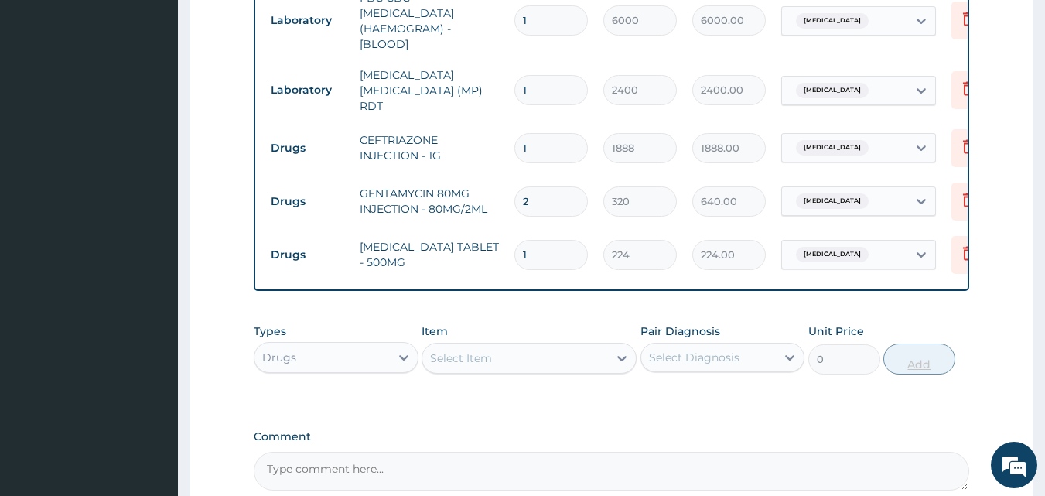
type input "19"
type input "4256.00"
type input "1"
type input "224.00"
type input "10"
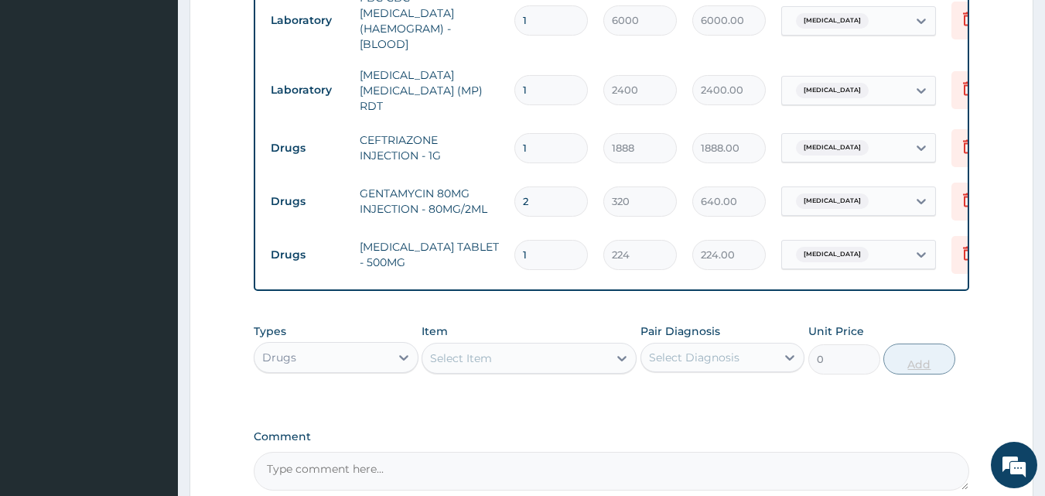
type input "2240.00"
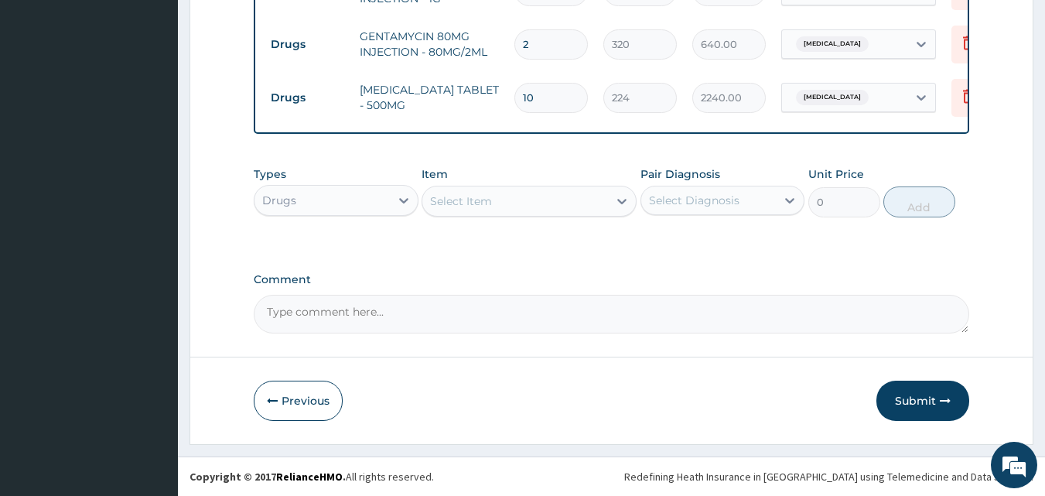
scroll to position [857, 0]
type input "10"
click at [506, 194] on div "Select Item" at bounding box center [515, 201] width 186 height 25
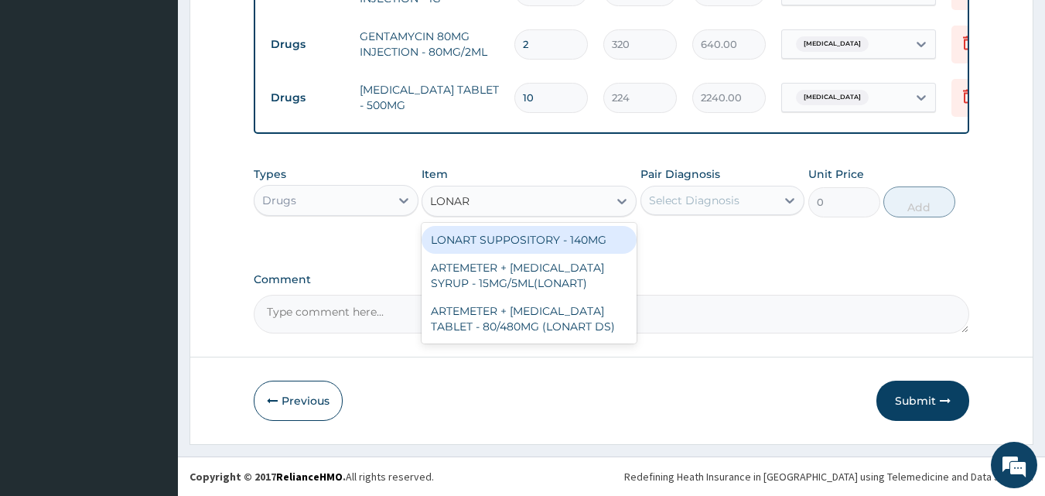
type input "LONART"
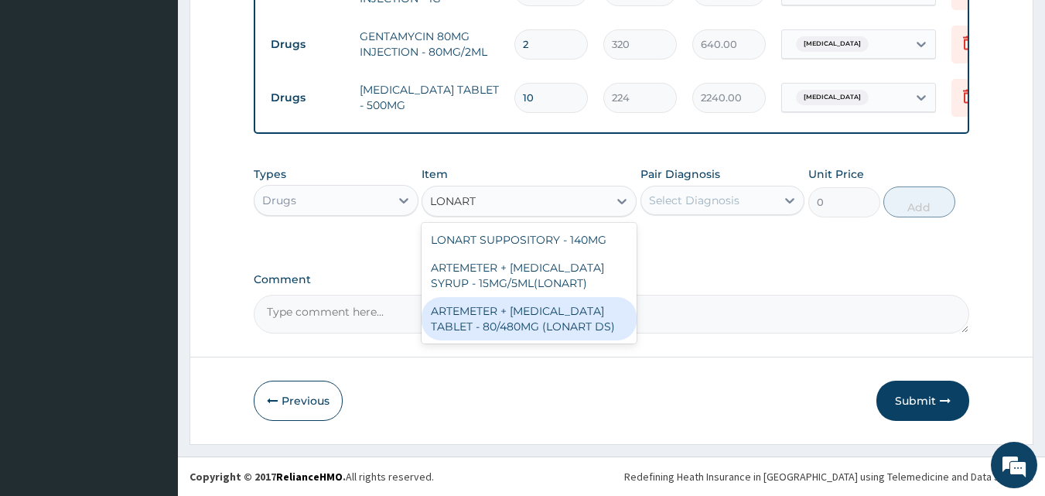
click at [556, 317] on div "ARTEMETER + [MEDICAL_DATA] TABLET - 80/480MG (LONART DS)" at bounding box center [528, 318] width 215 height 43
type input "672"
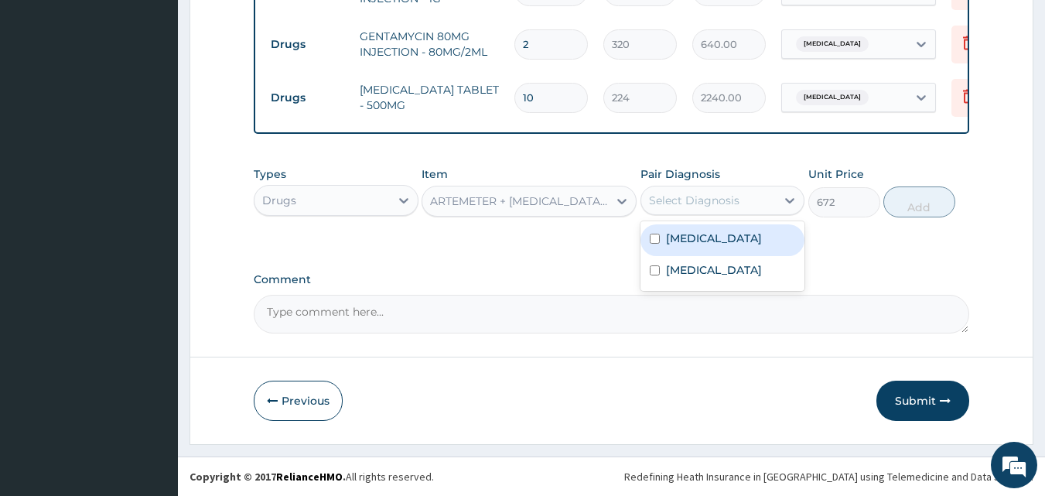
click at [709, 205] on div "Select Diagnosis" at bounding box center [694, 200] width 90 height 15
click at [697, 240] on label "[MEDICAL_DATA]" at bounding box center [714, 237] width 96 height 15
checkbox input "true"
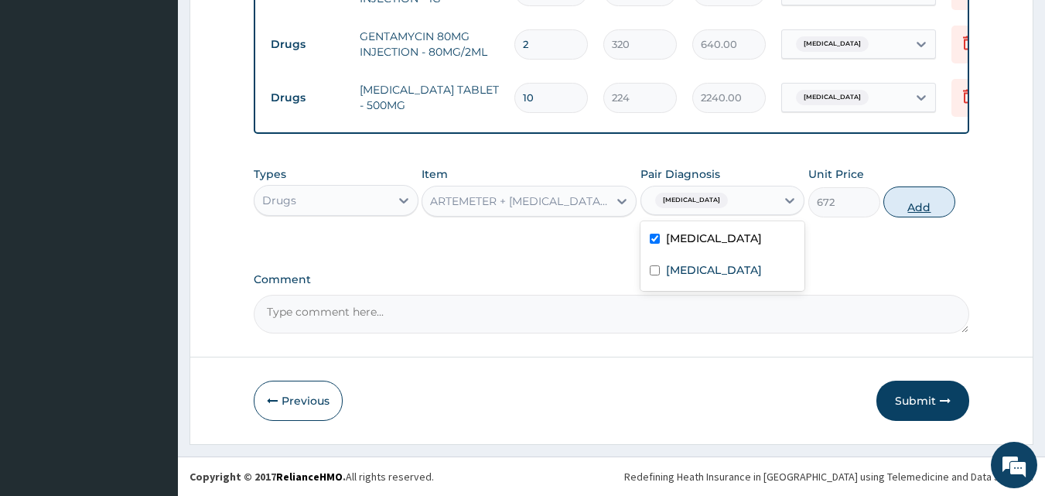
click at [918, 206] on button "Add" at bounding box center [919, 201] width 72 height 31
type input "0"
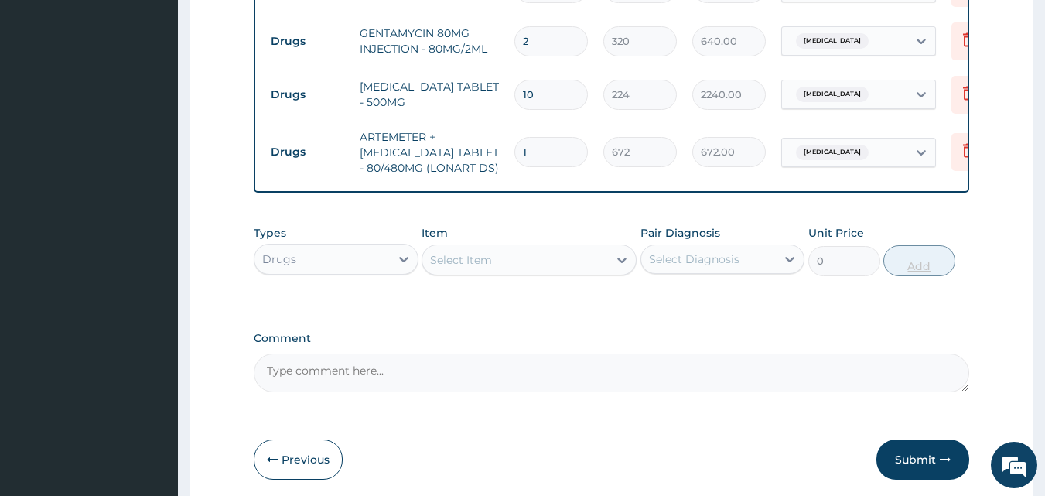
type input "0.00"
type input "6"
type input "4032.00"
type input "6"
click at [535, 275] on div "Select Item" at bounding box center [528, 259] width 215 height 31
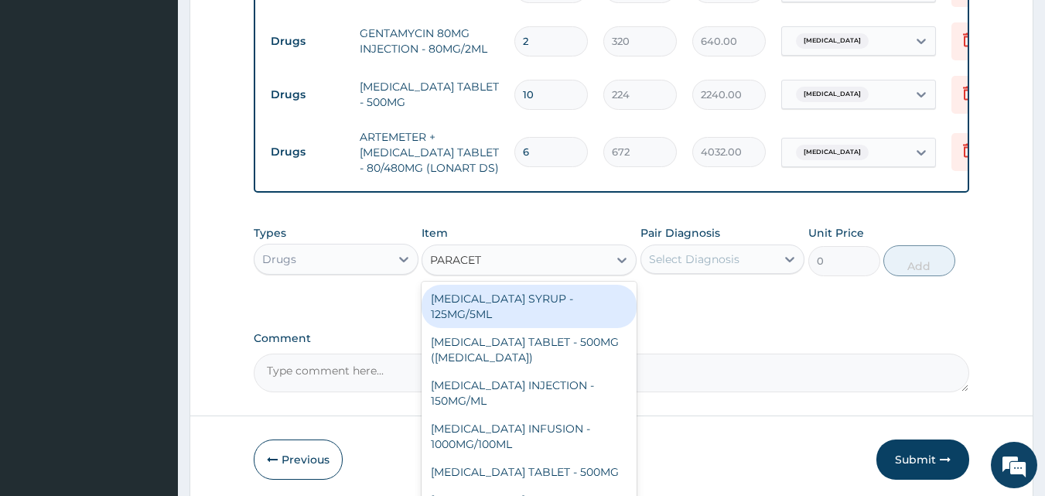
type input "PARACETA"
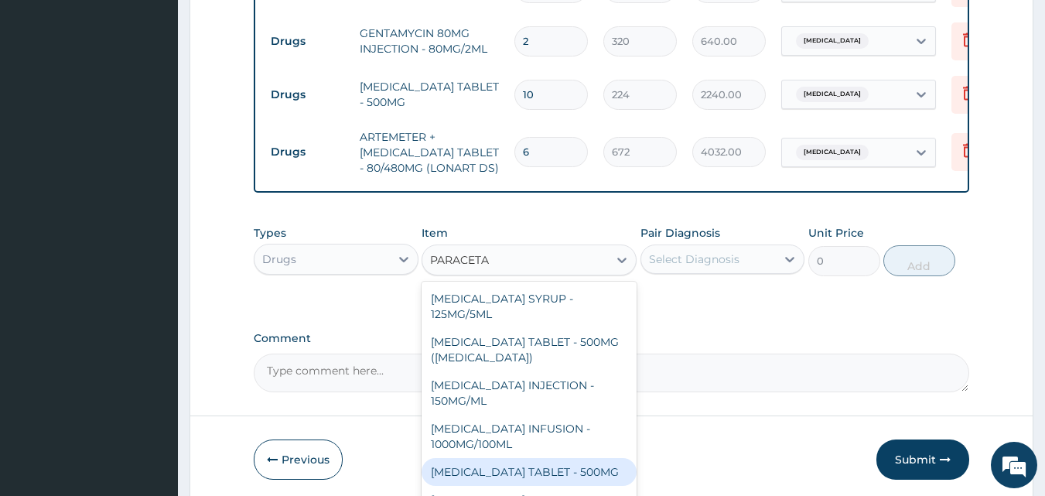
click at [557, 469] on div "[MEDICAL_DATA] TABLET - 500MG" at bounding box center [528, 472] width 215 height 28
type input "38.400000000000006"
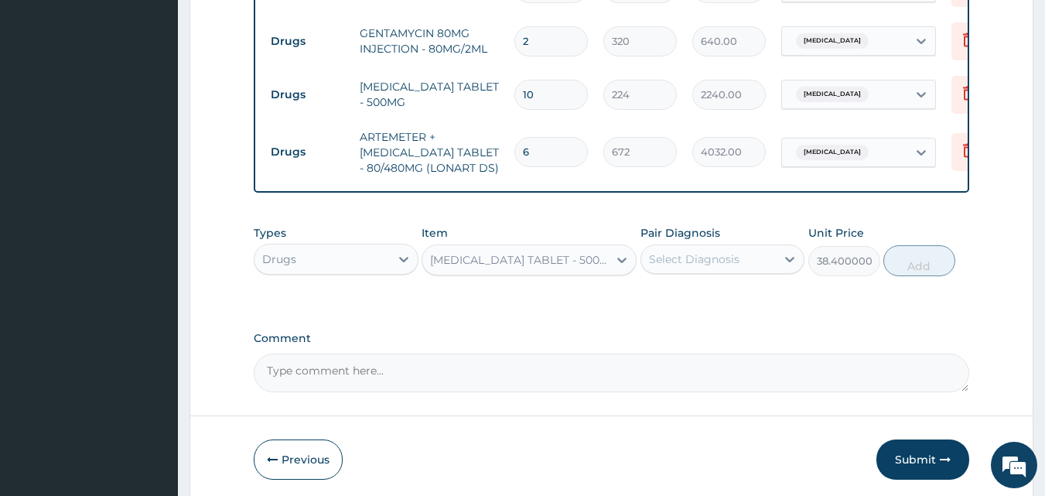
click at [708, 261] on div "Select Diagnosis" at bounding box center [694, 258] width 90 height 15
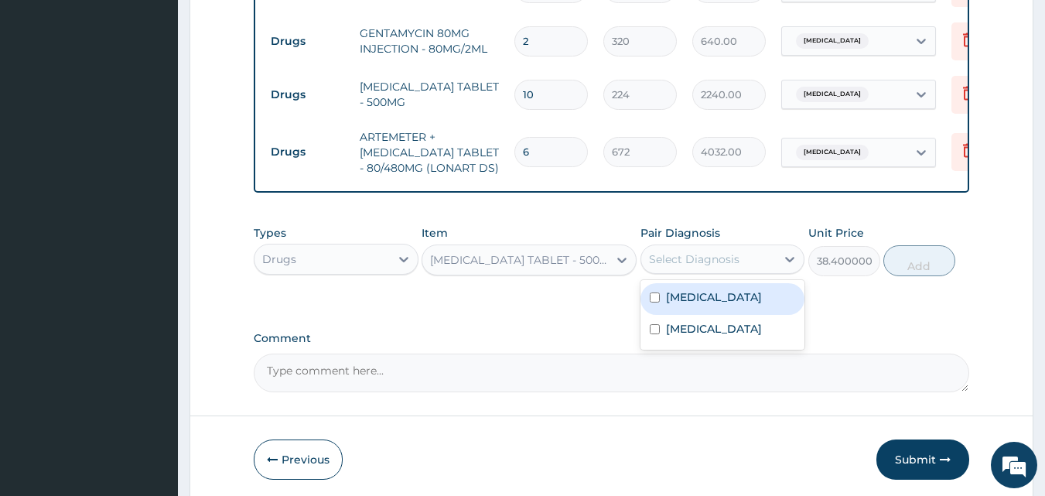
click at [697, 300] on label "[MEDICAL_DATA]" at bounding box center [714, 296] width 96 height 15
checkbox input "true"
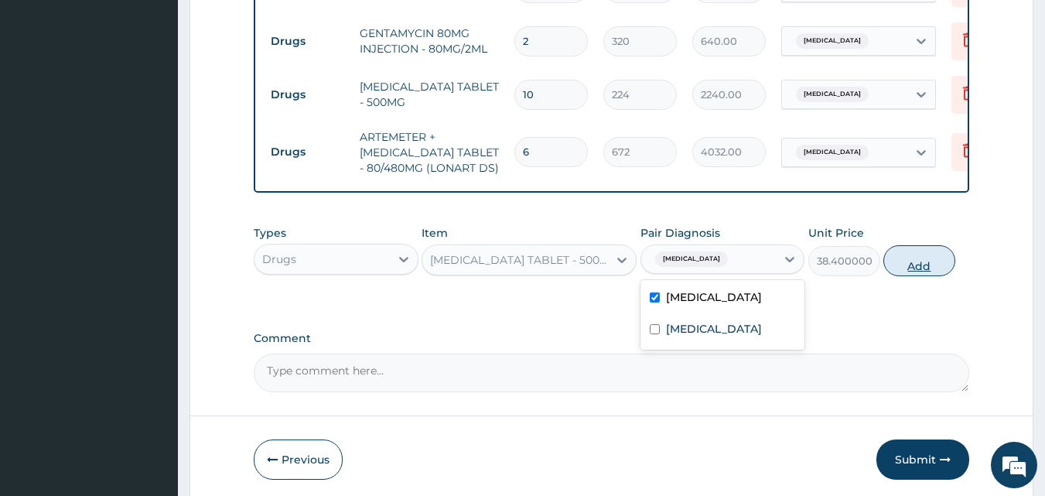
click at [938, 260] on button "Add" at bounding box center [919, 260] width 72 height 31
type input "0"
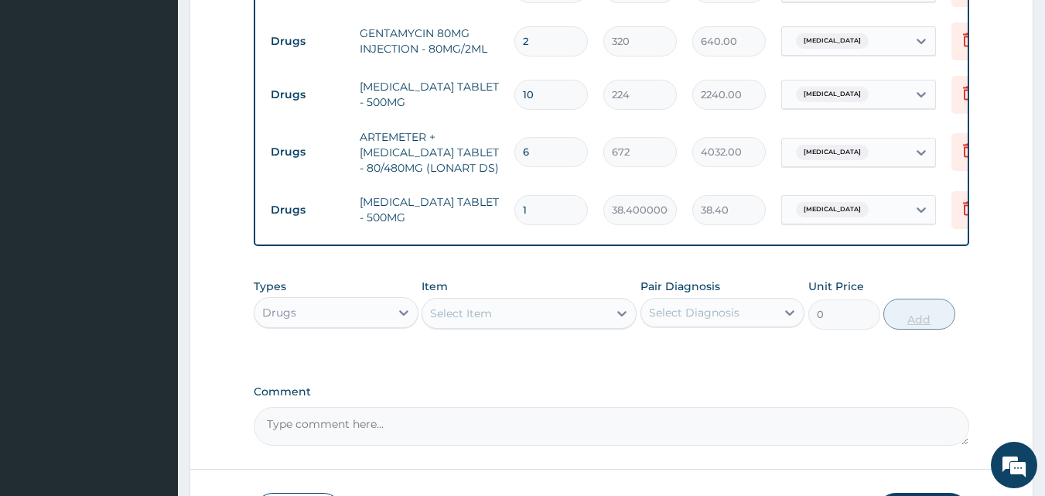
type input "18"
type input "691.20"
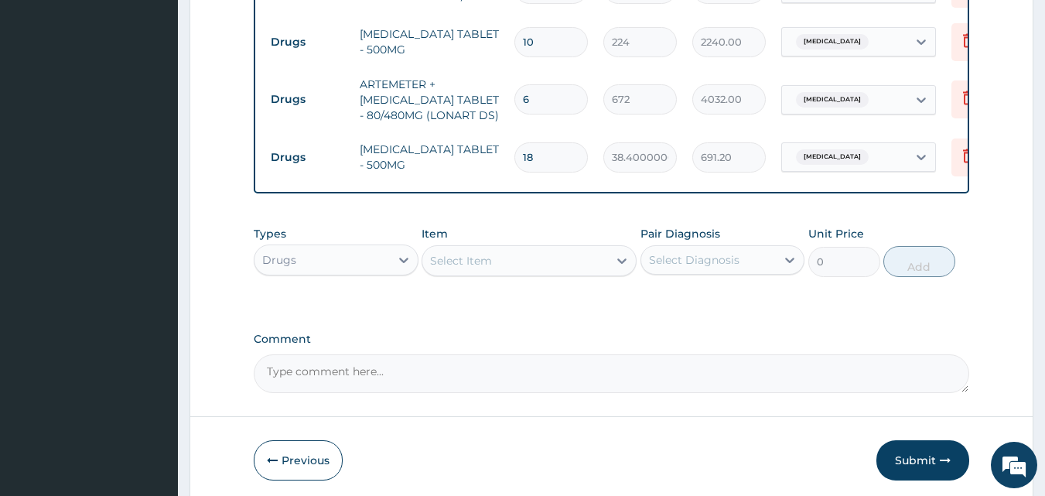
scroll to position [972, 0]
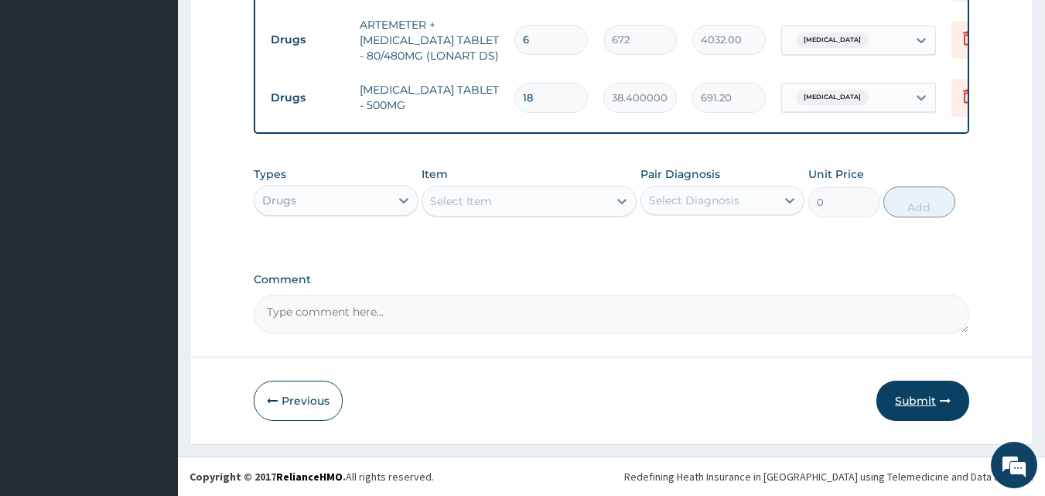
type input "18"
click at [919, 394] on button "Submit" at bounding box center [922, 400] width 93 height 40
